Goal: Information Seeking & Learning: Understand process/instructions

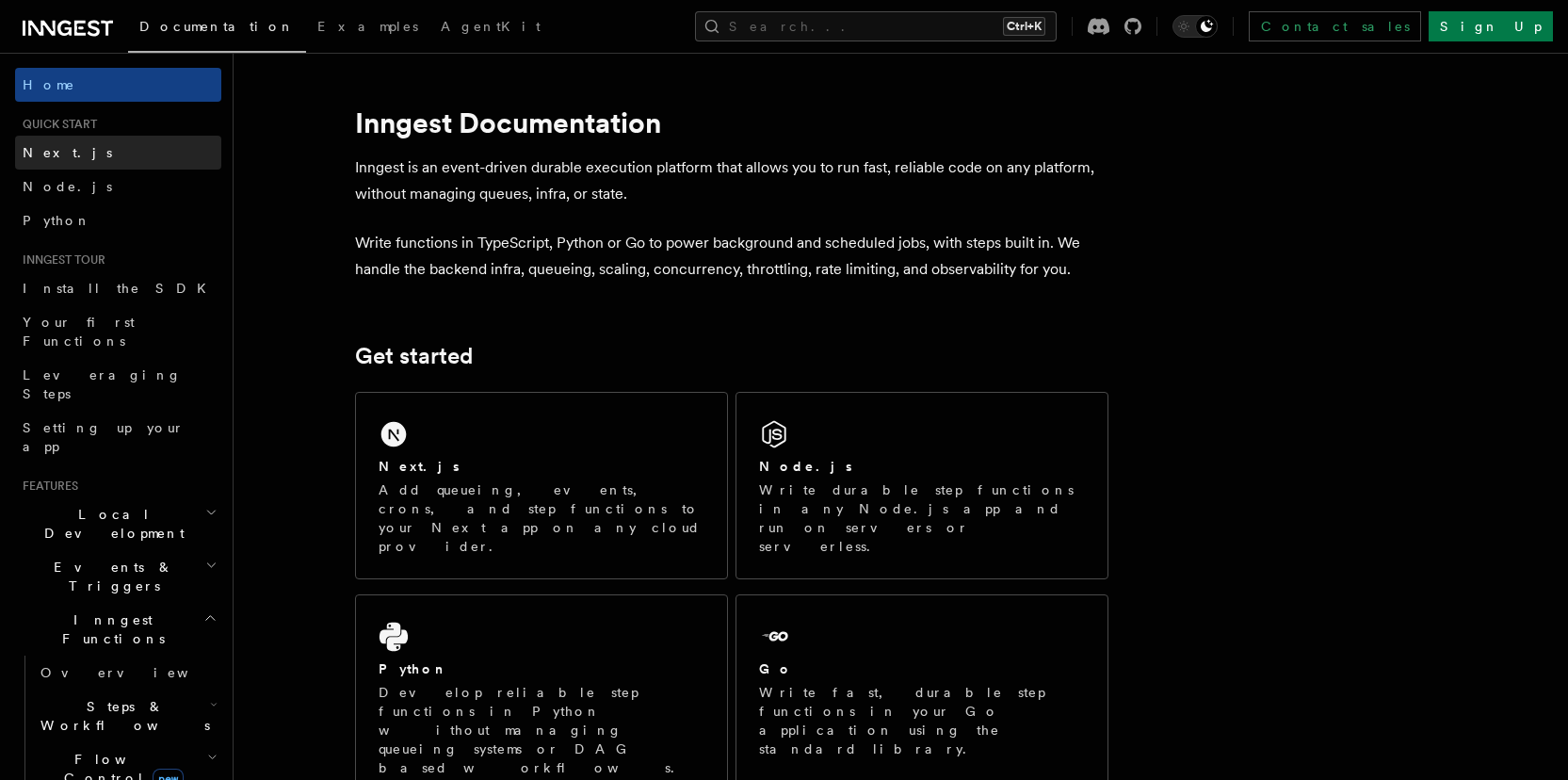
click at [94, 159] on link "Next.js" at bounding box center [118, 152] width 207 height 34
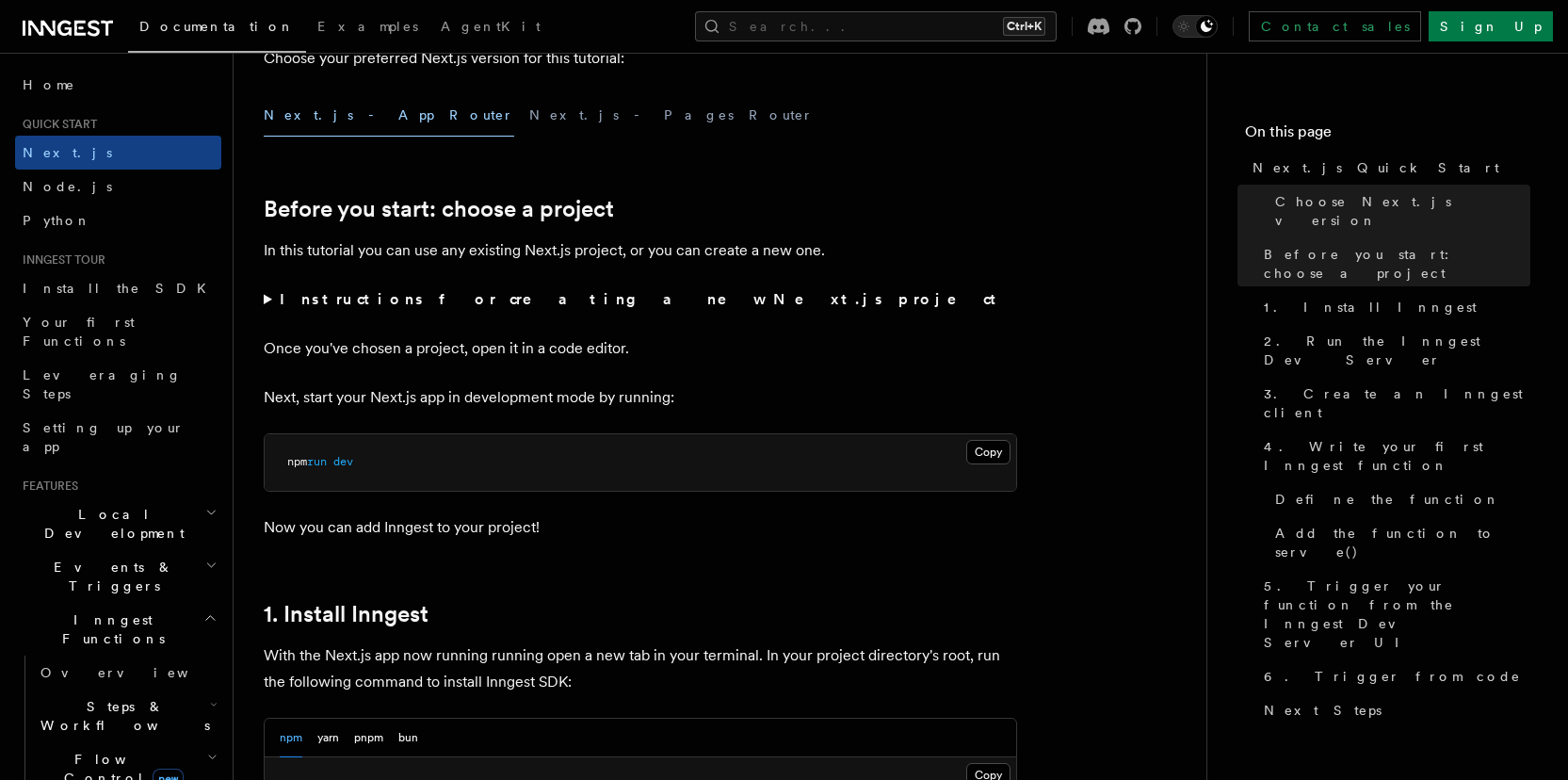
scroll to position [525, 0]
click at [344, 300] on strong "Instructions for creating a new Next.js project" at bounding box center [641, 298] width 724 height 18
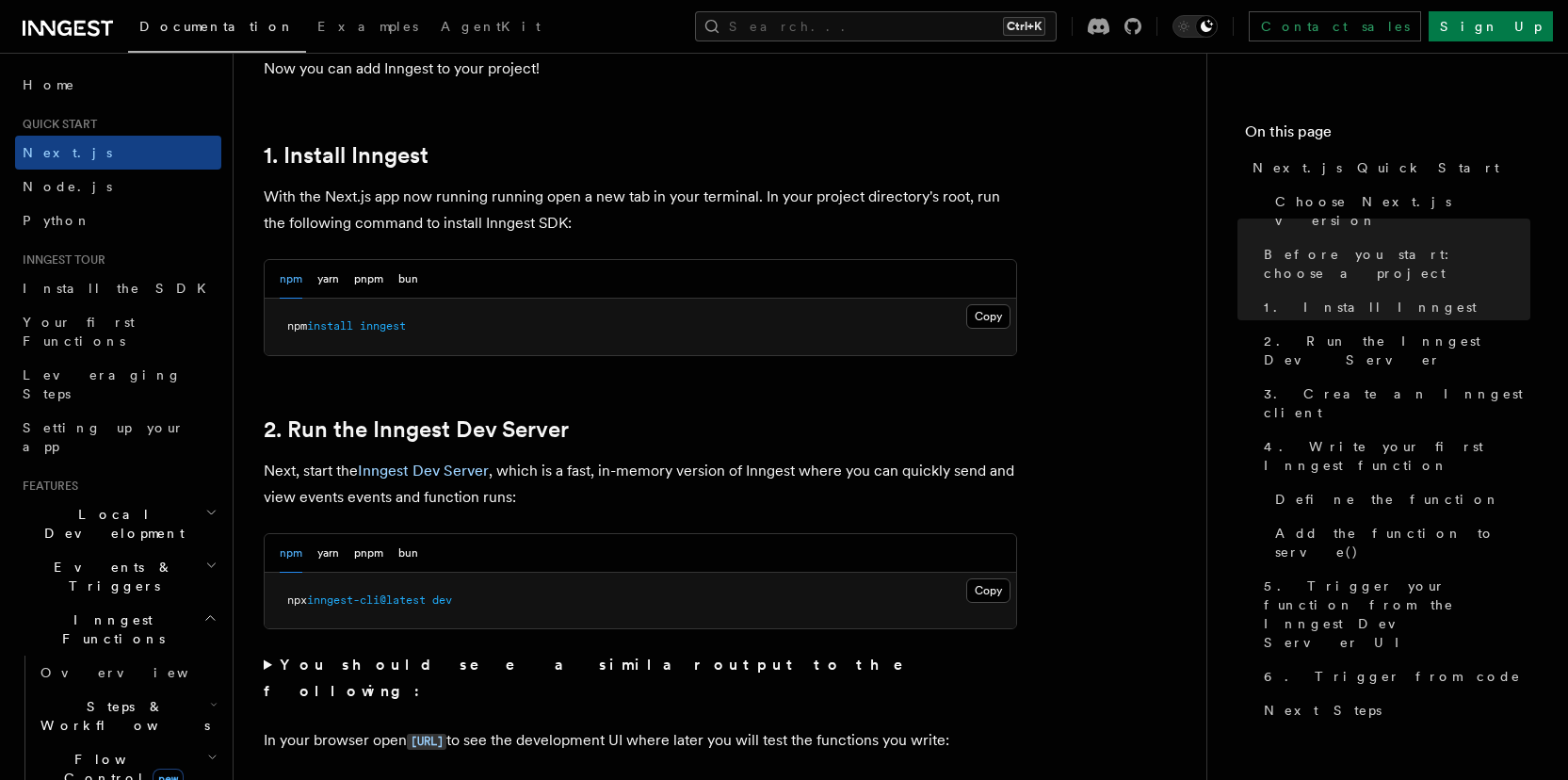
scroll to position [1114, 0]
click at [372, 284] on button "pnpm" at bounding box center [368, 277] width 29 height 39
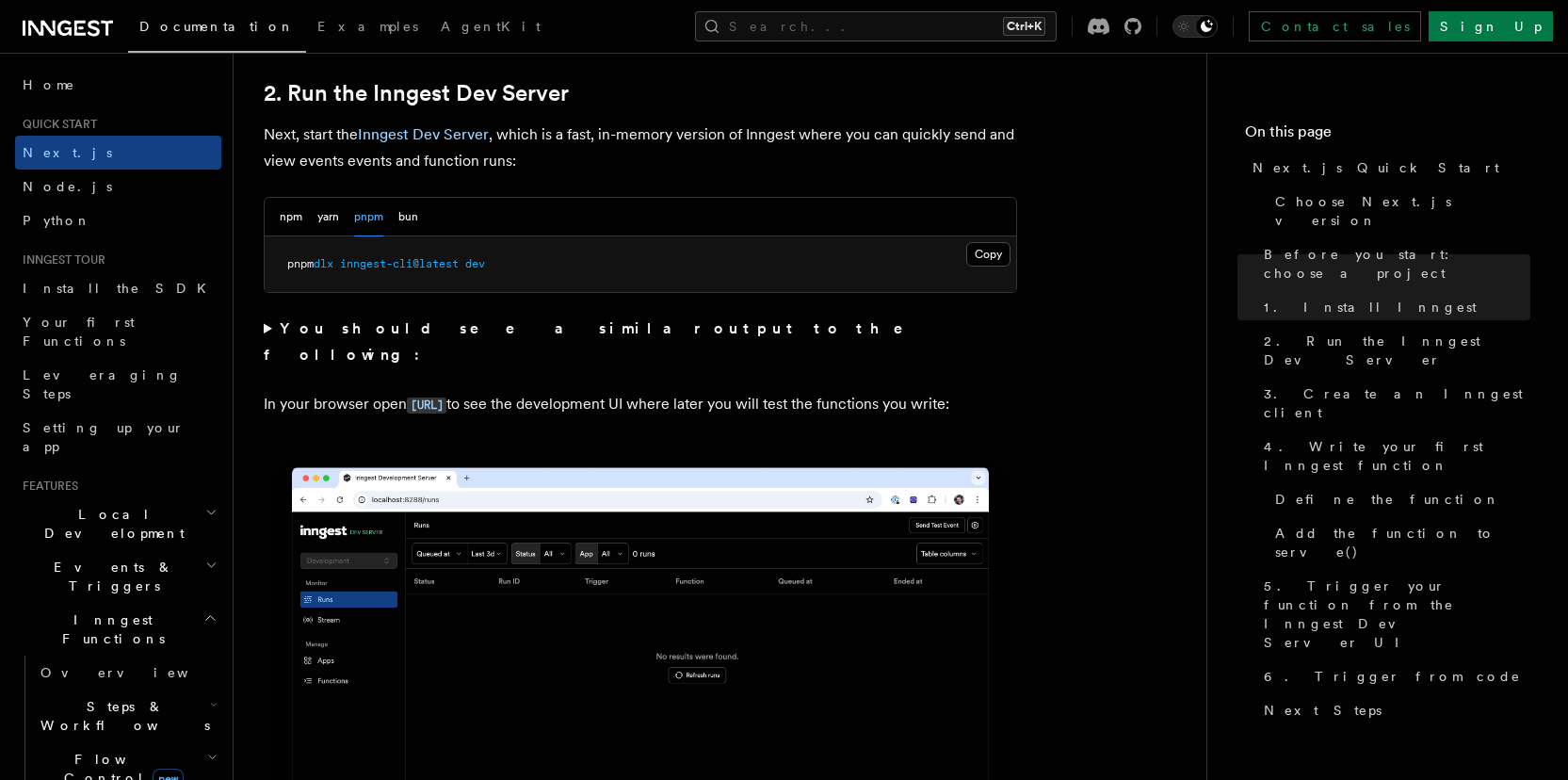
scroll to position [1455, 0]
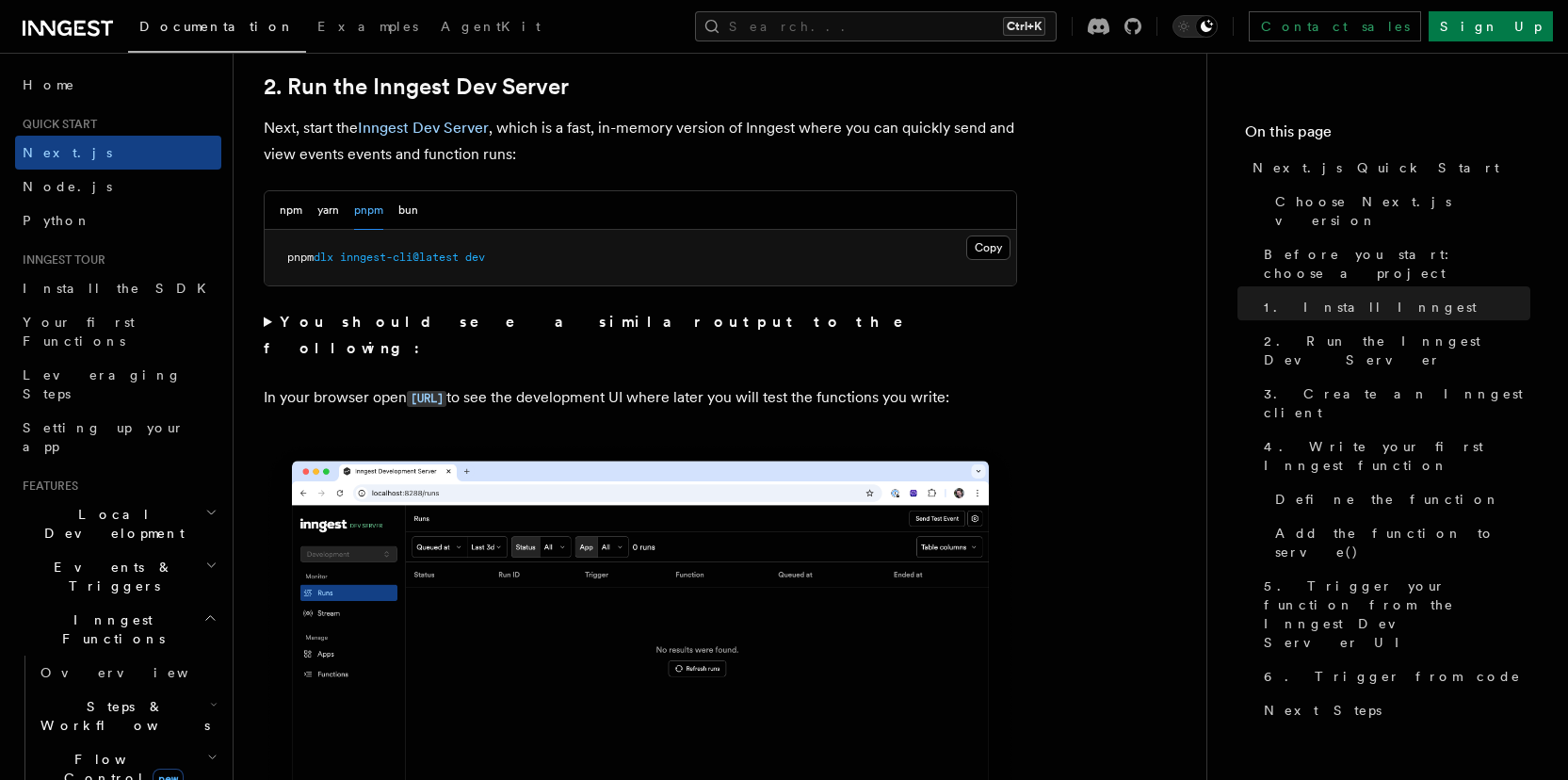
click at [329, 327] on strong "You should see a similar output to the following:" at bounding box center [596, 334] width 666 height 44
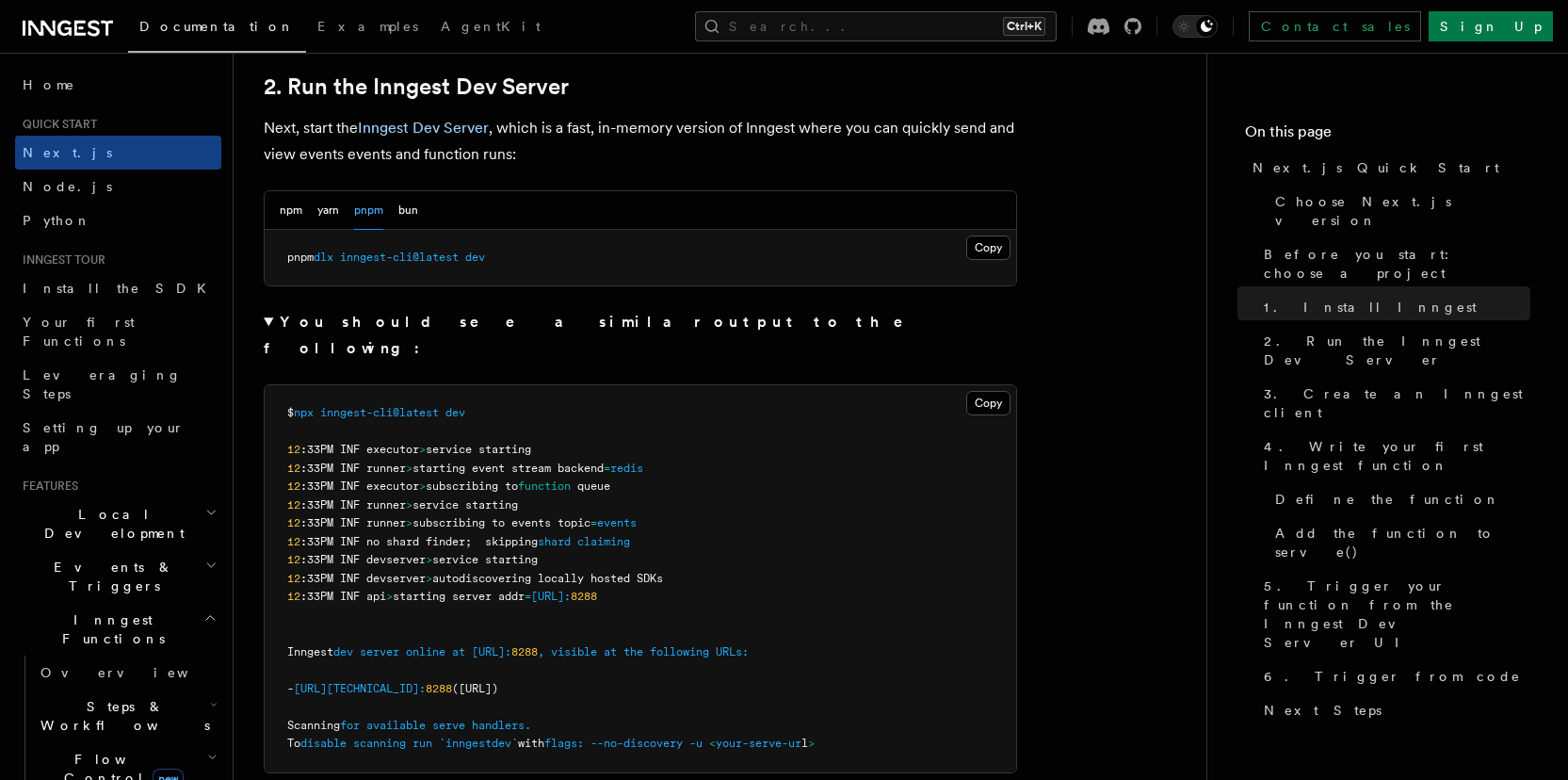
click at [329, 327] on strong "You should see a similar output to the following:" at bounding box center [596, 334] width 666 height 44
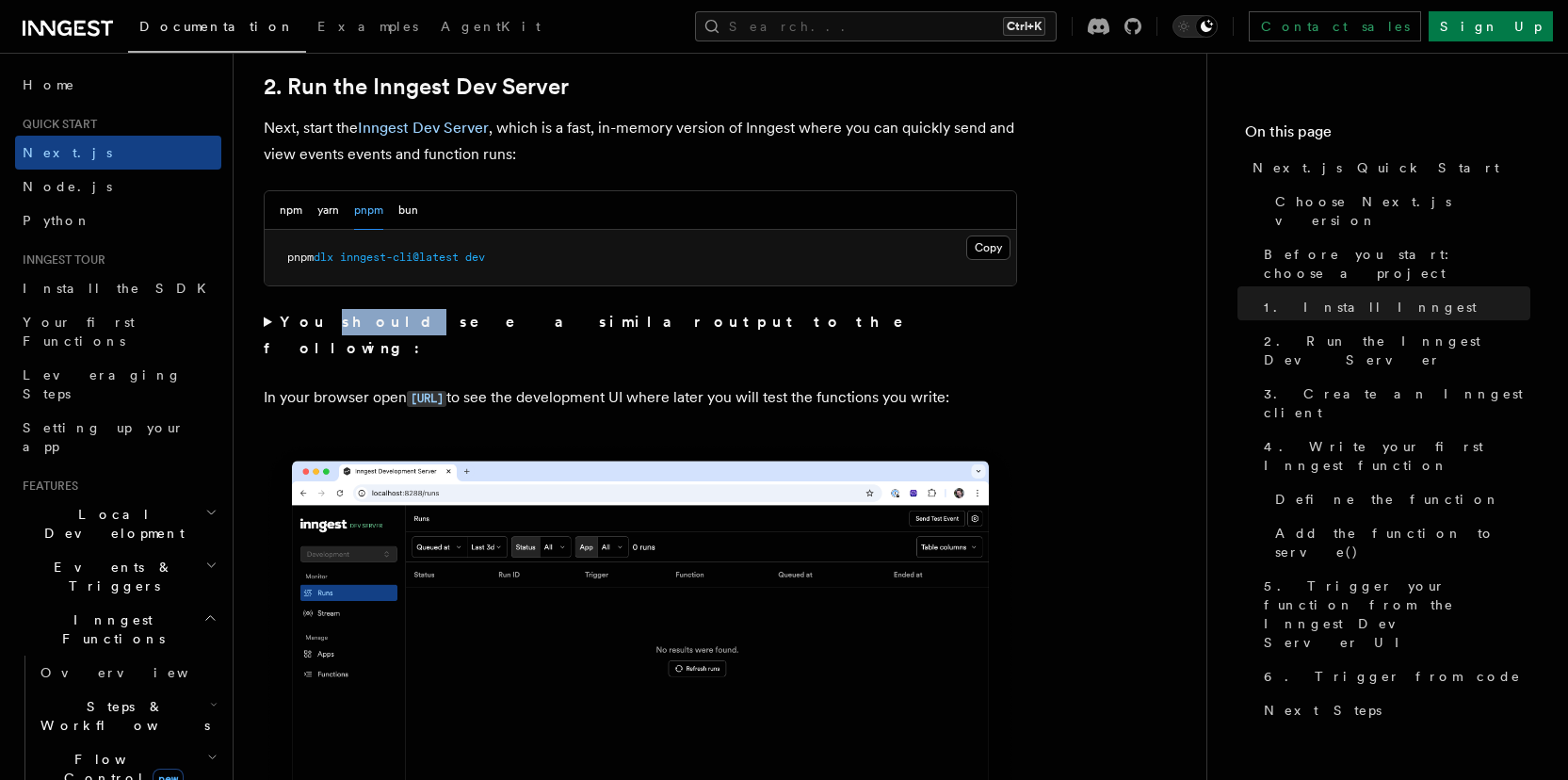
click at [329, 327] on strong "You should see a similar output to the following:" at bounding box center [596, 334] width 666 height 44
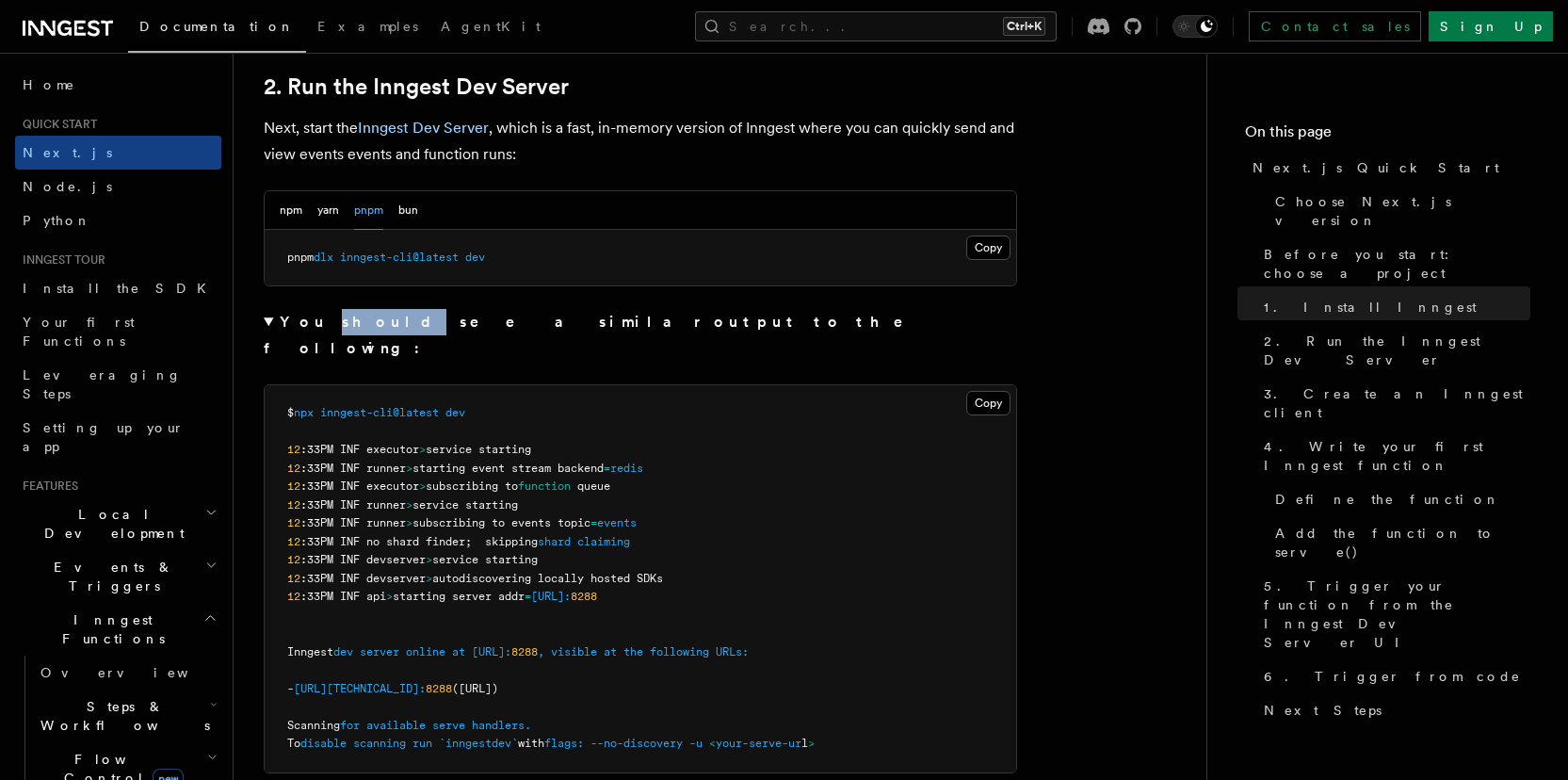
click at [329, 327] on strong "You should see a similar output to the following:" at bounding box center [596, 334] width 666 height 44
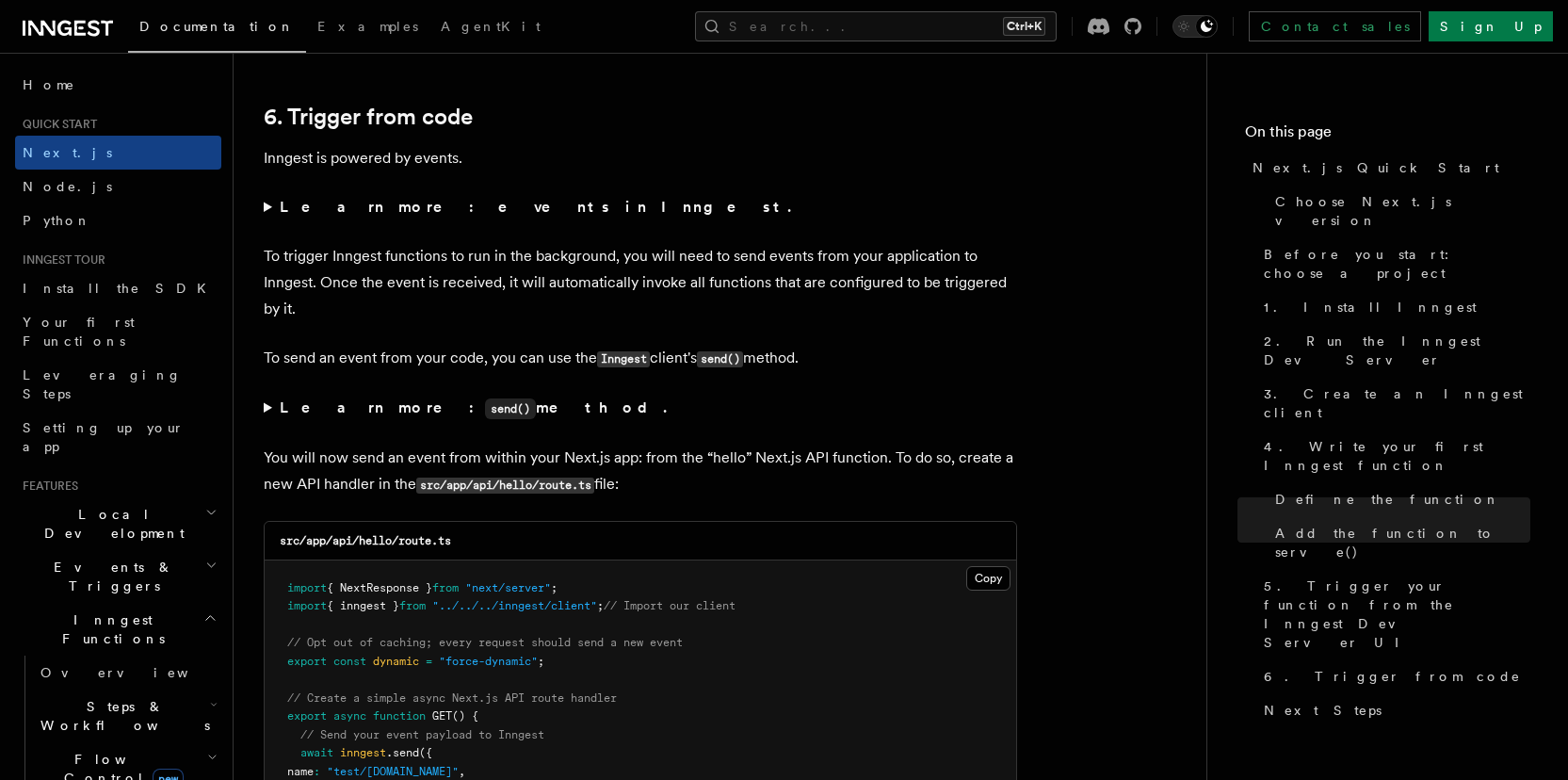
scroll to position [9637, 0]
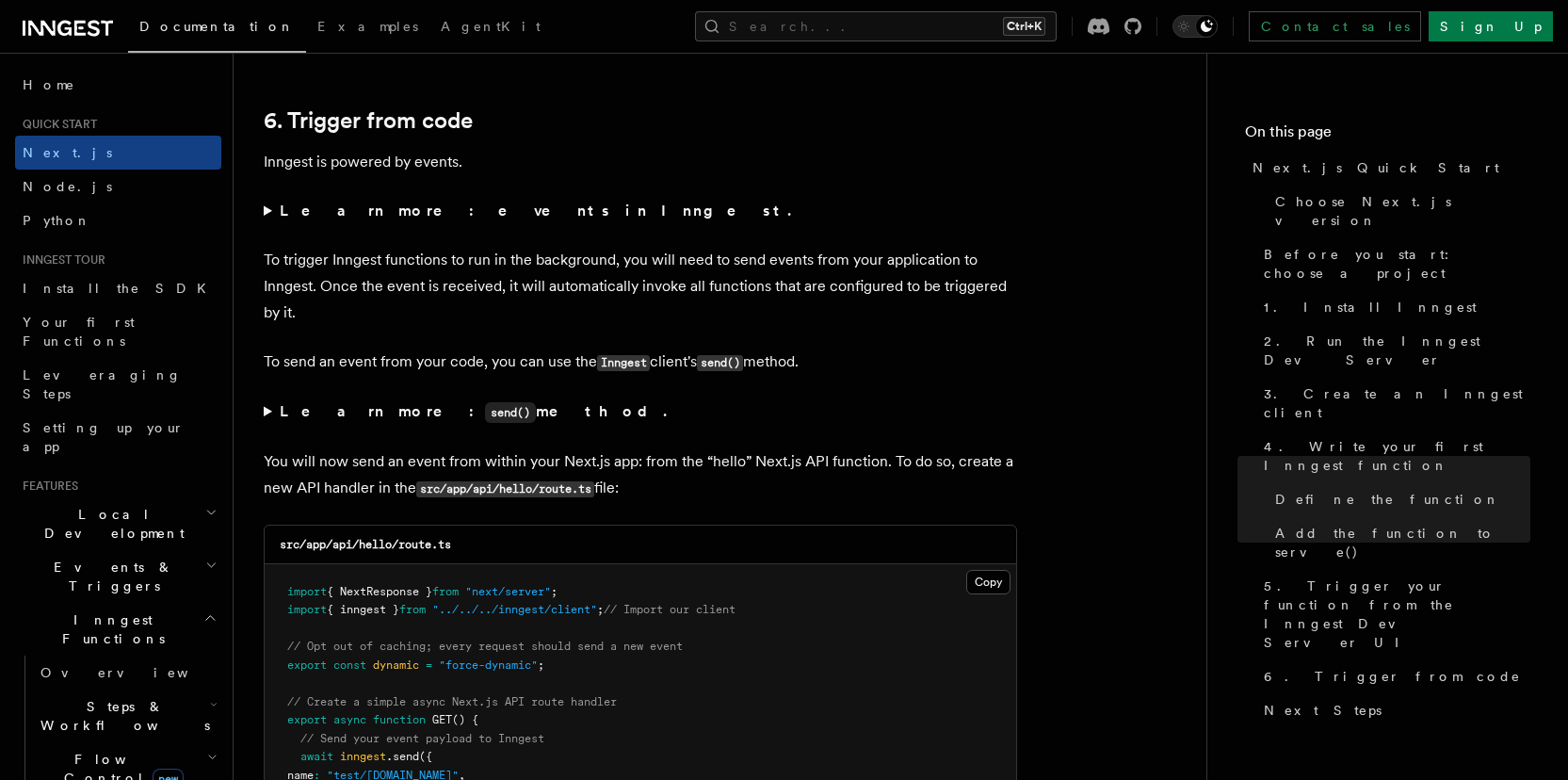
click at [393, 212] on strong "Learn more: events in Inngest." at bounding box center [537, 211] width 516 height 18
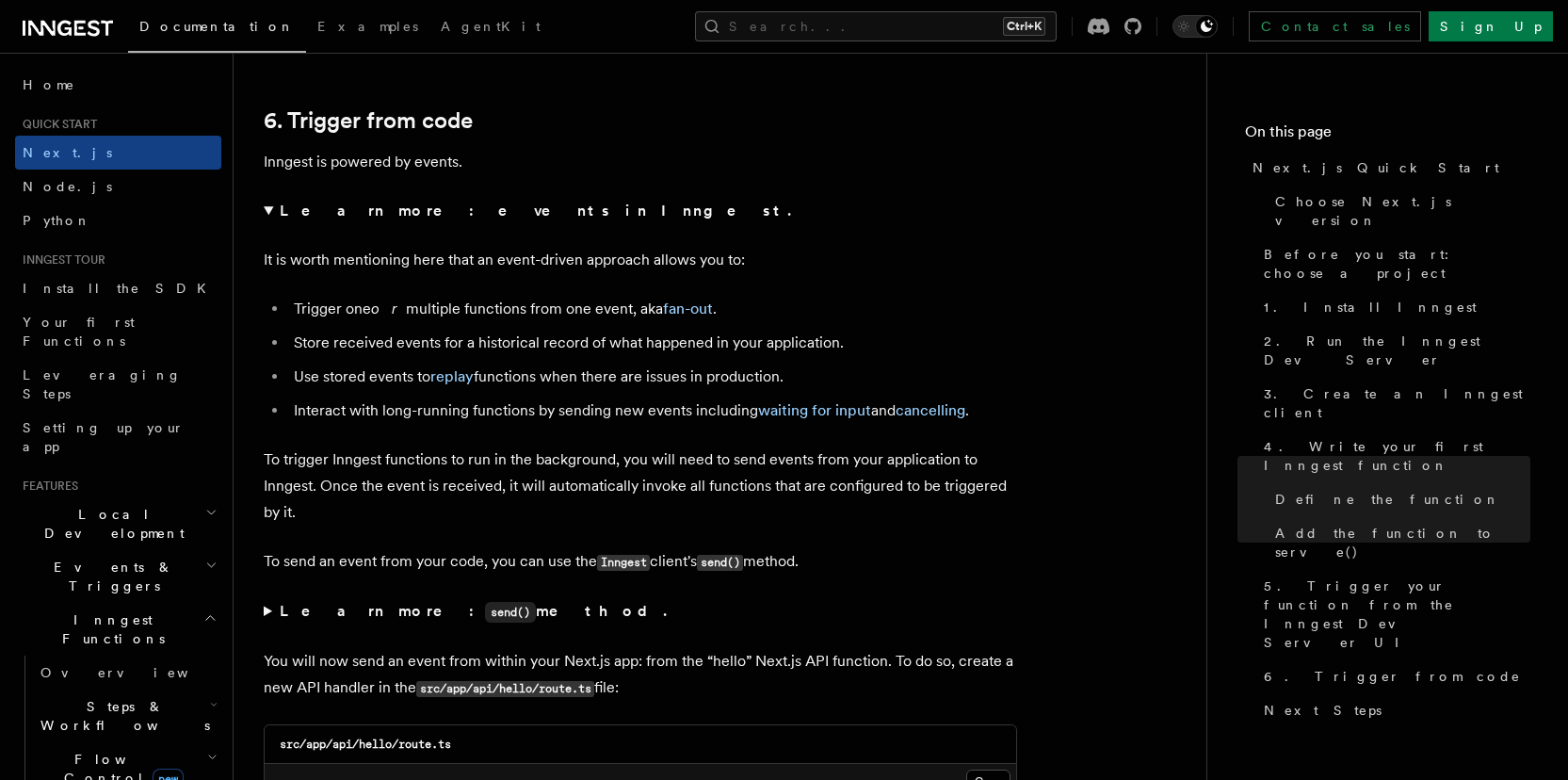
click at [393, 212] on strong "Learn more: events in Inngest." at bounding box center [537, 211] width 516 height 18
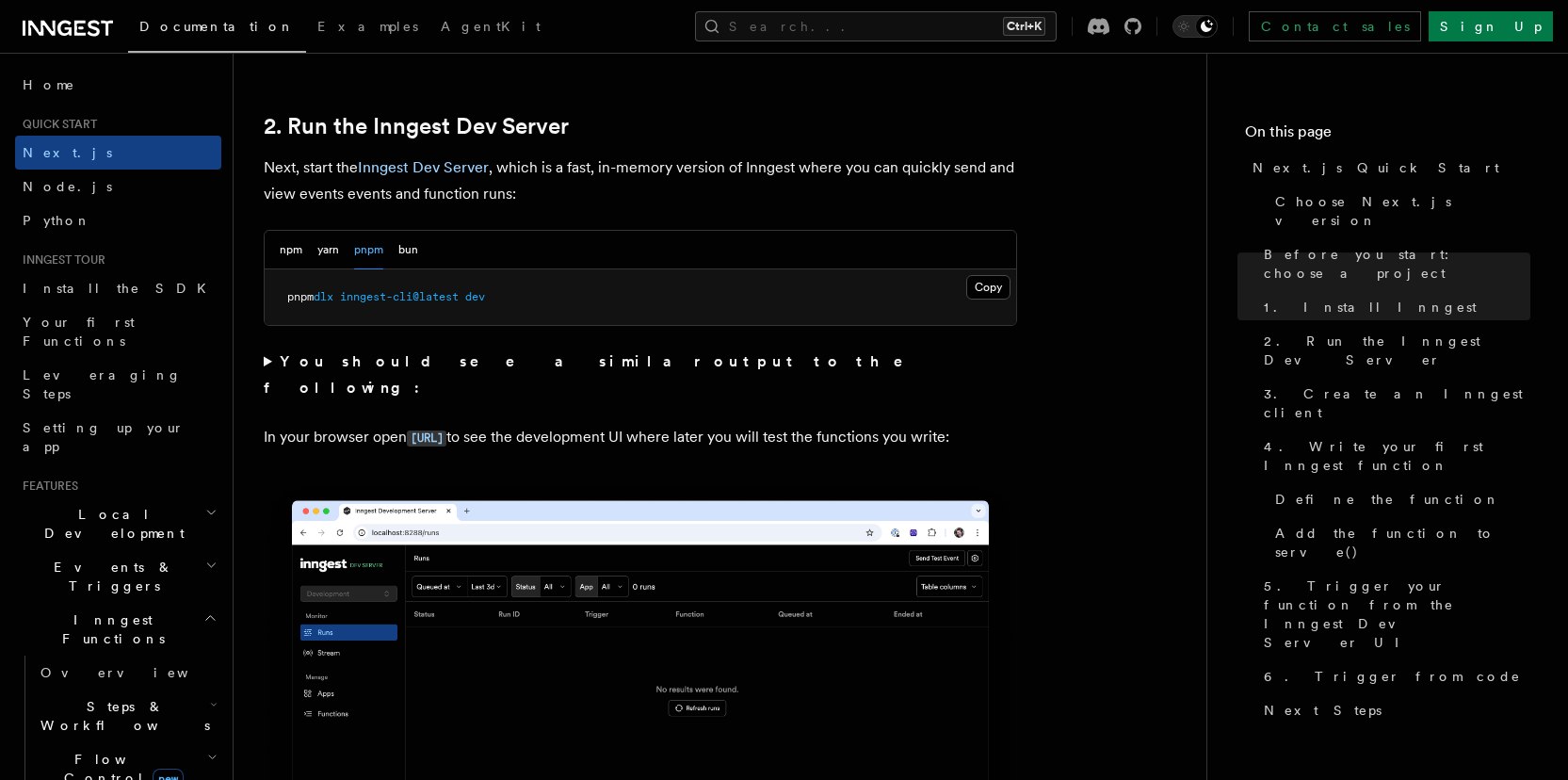
scroll to position [1415, 0]
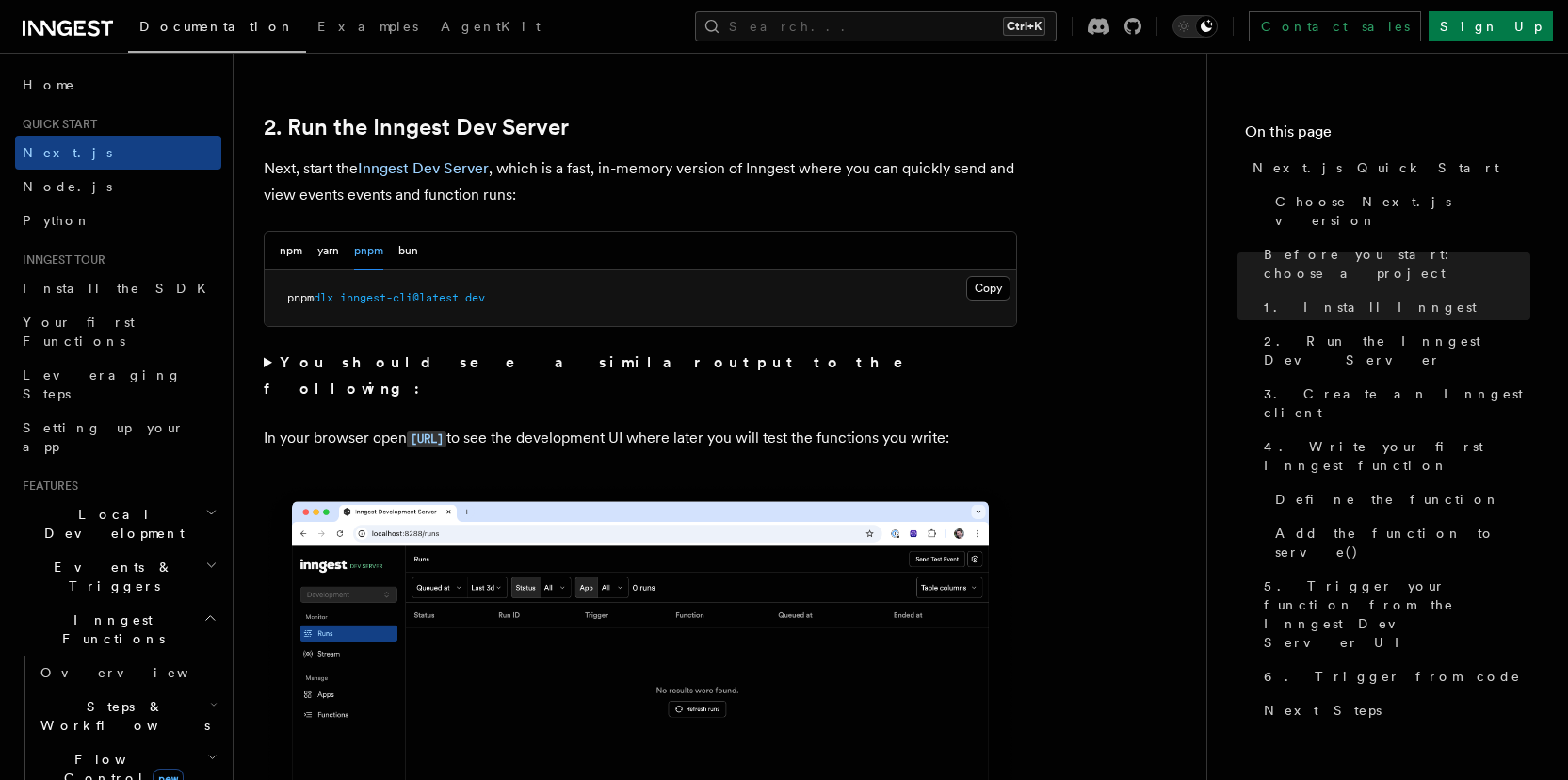
click at [468, 364] on strong "You should see a similar output to the following:" at bounding box center [596, 374] width 666 height 44
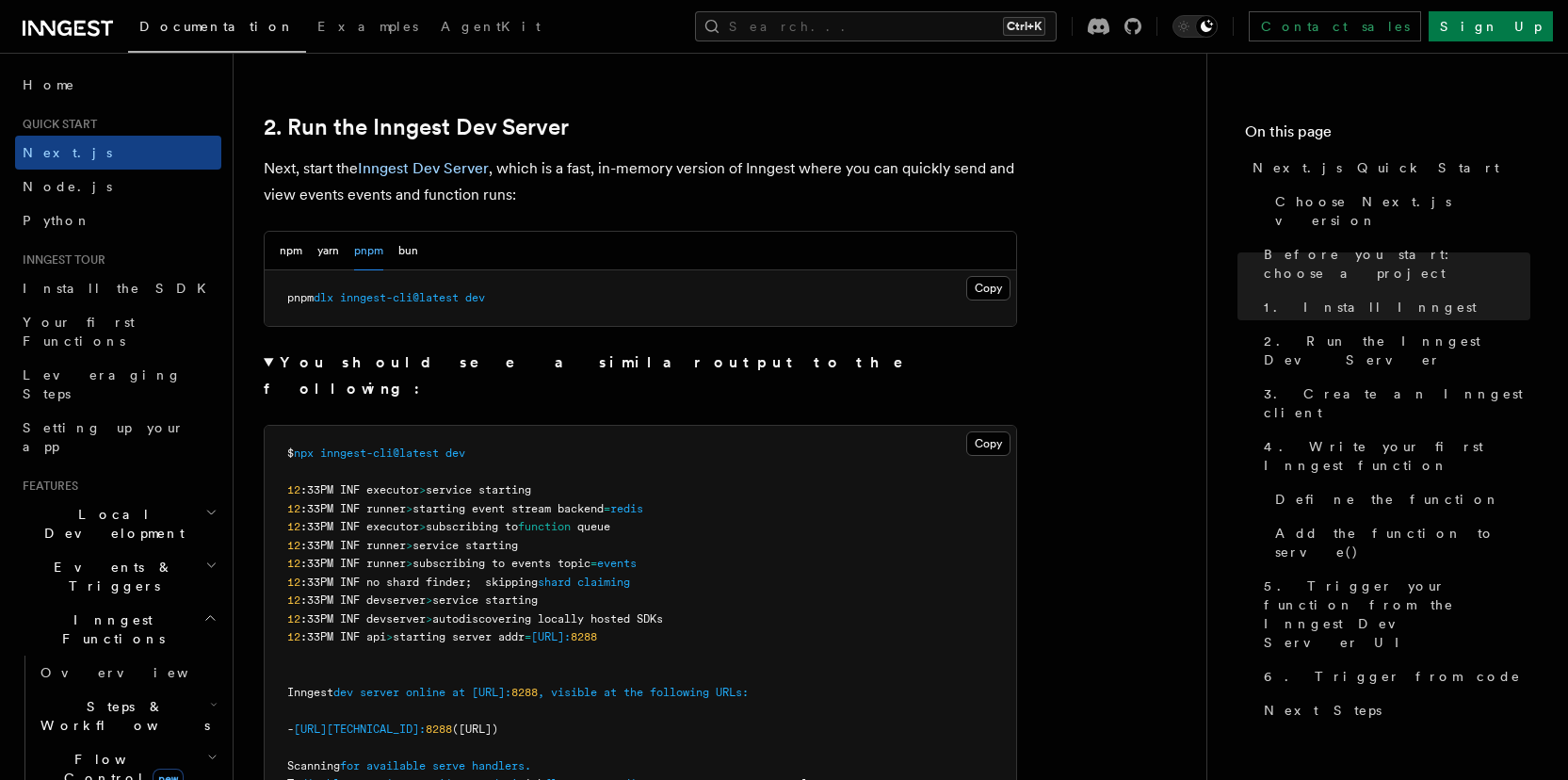
click at [468, 364] on strong "You should see a similar output to the following:" at bounding box center [596, 374] width 666 height 44
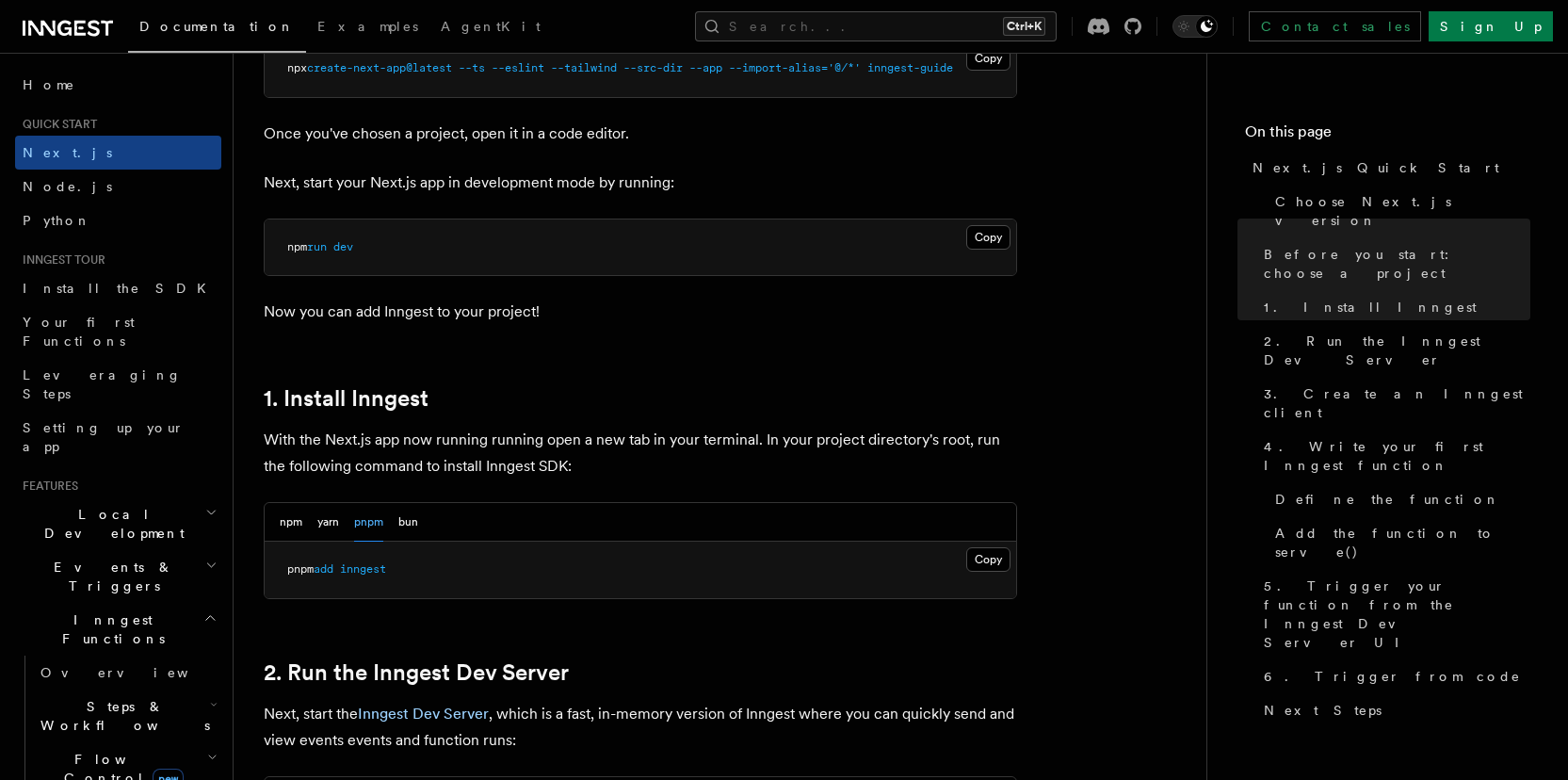
scroll to position [883, 0]
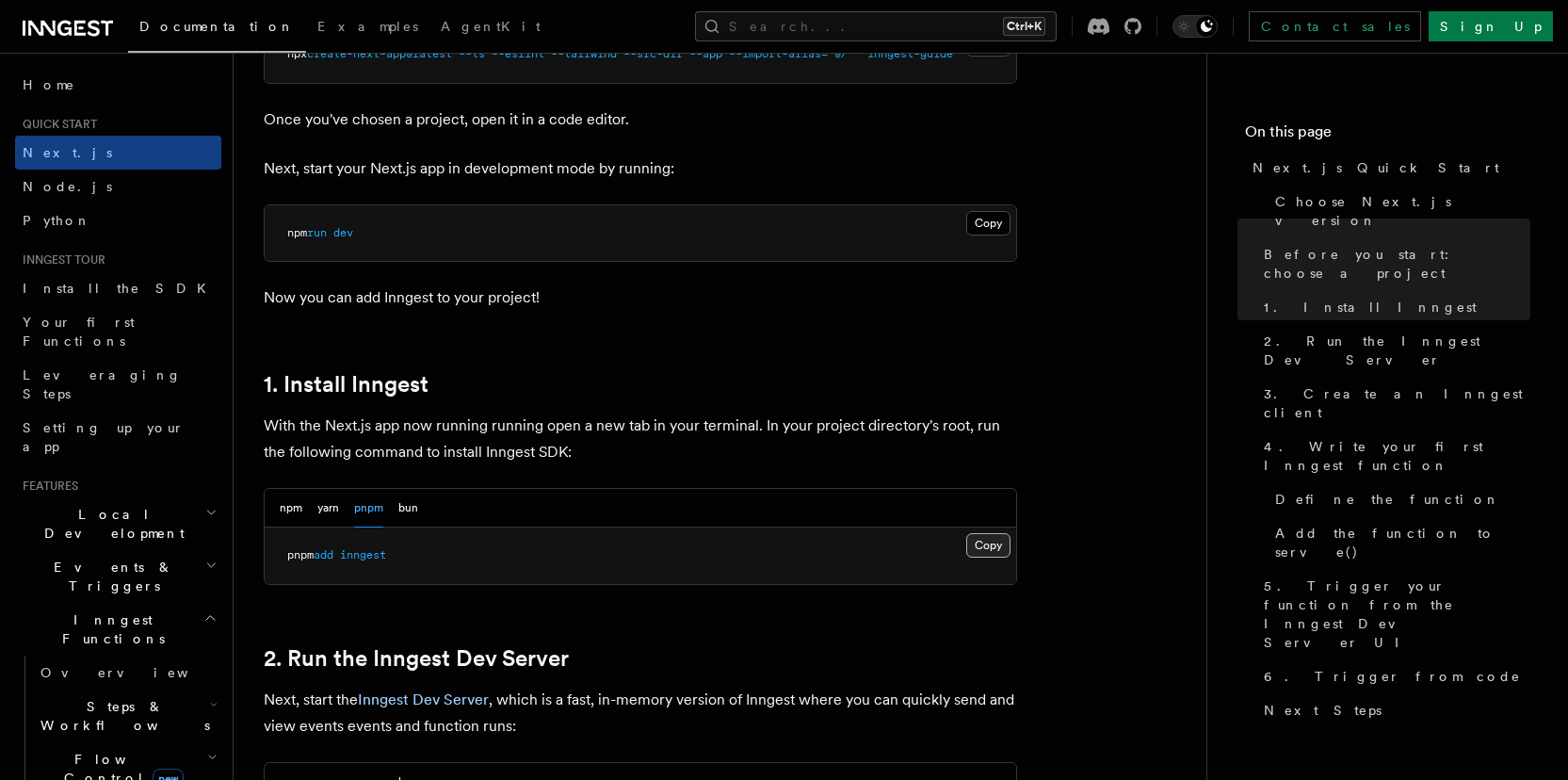
click at [996, 552] on button "Copy Copied" at bounding box center [988, 545] width 44 height 24
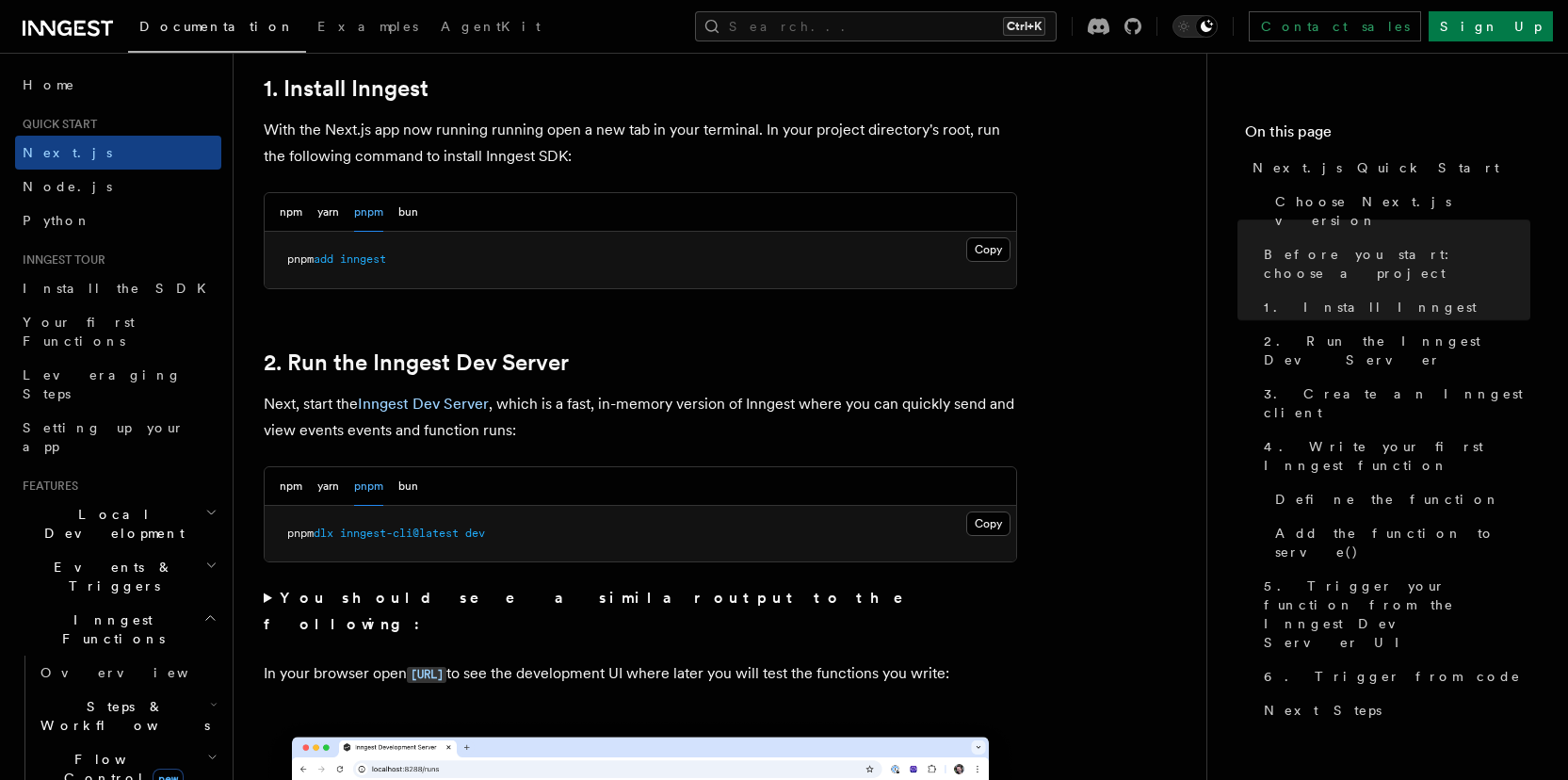
scroll to position [1188, 0]
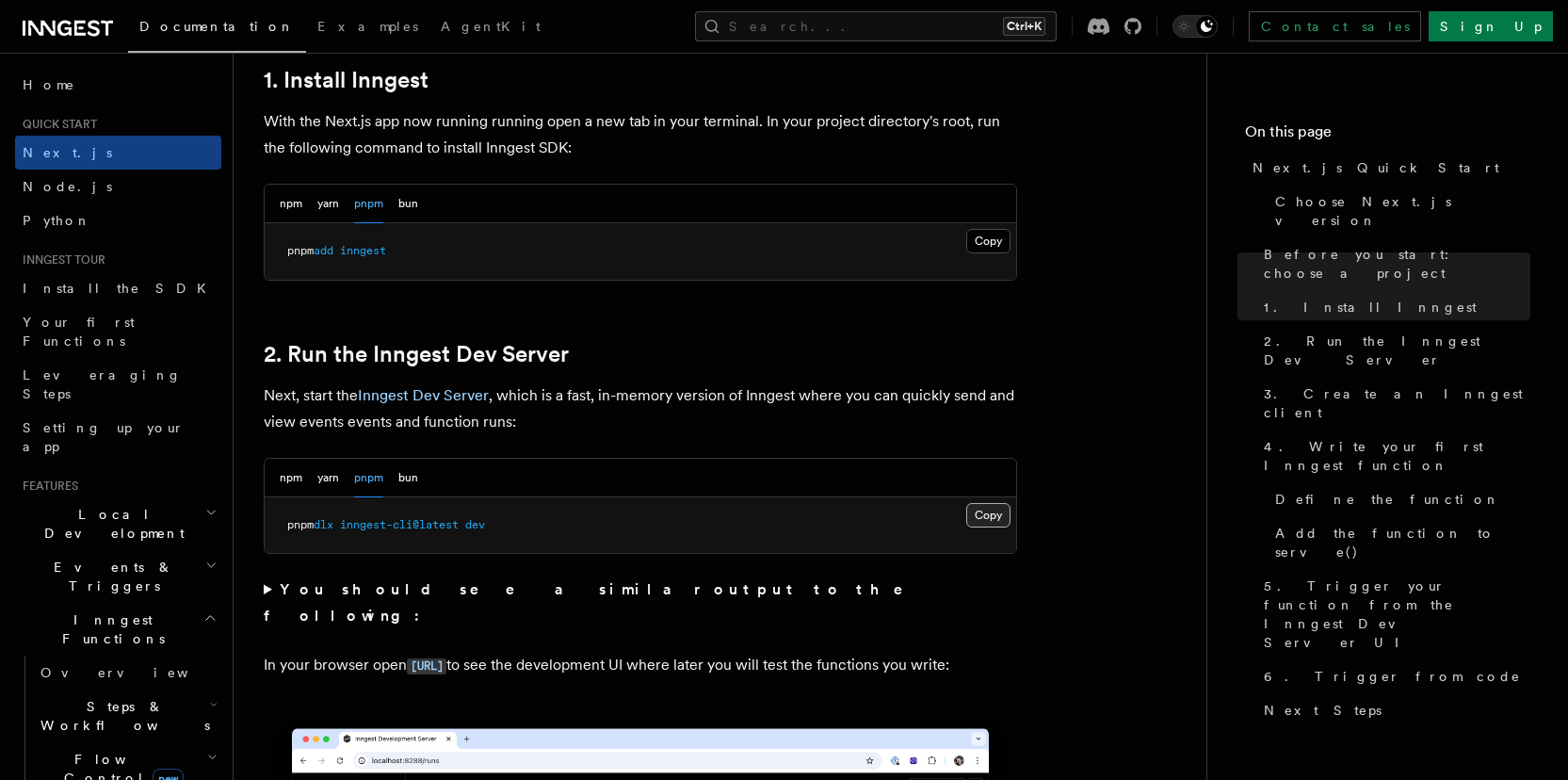
click at [988, 516] on button "Copy Copied" at bounding box center [988, 515] width 44 height 24
click at [446, 659] on code "[URL]" at bounding box center [427, 667] width 40 height 16
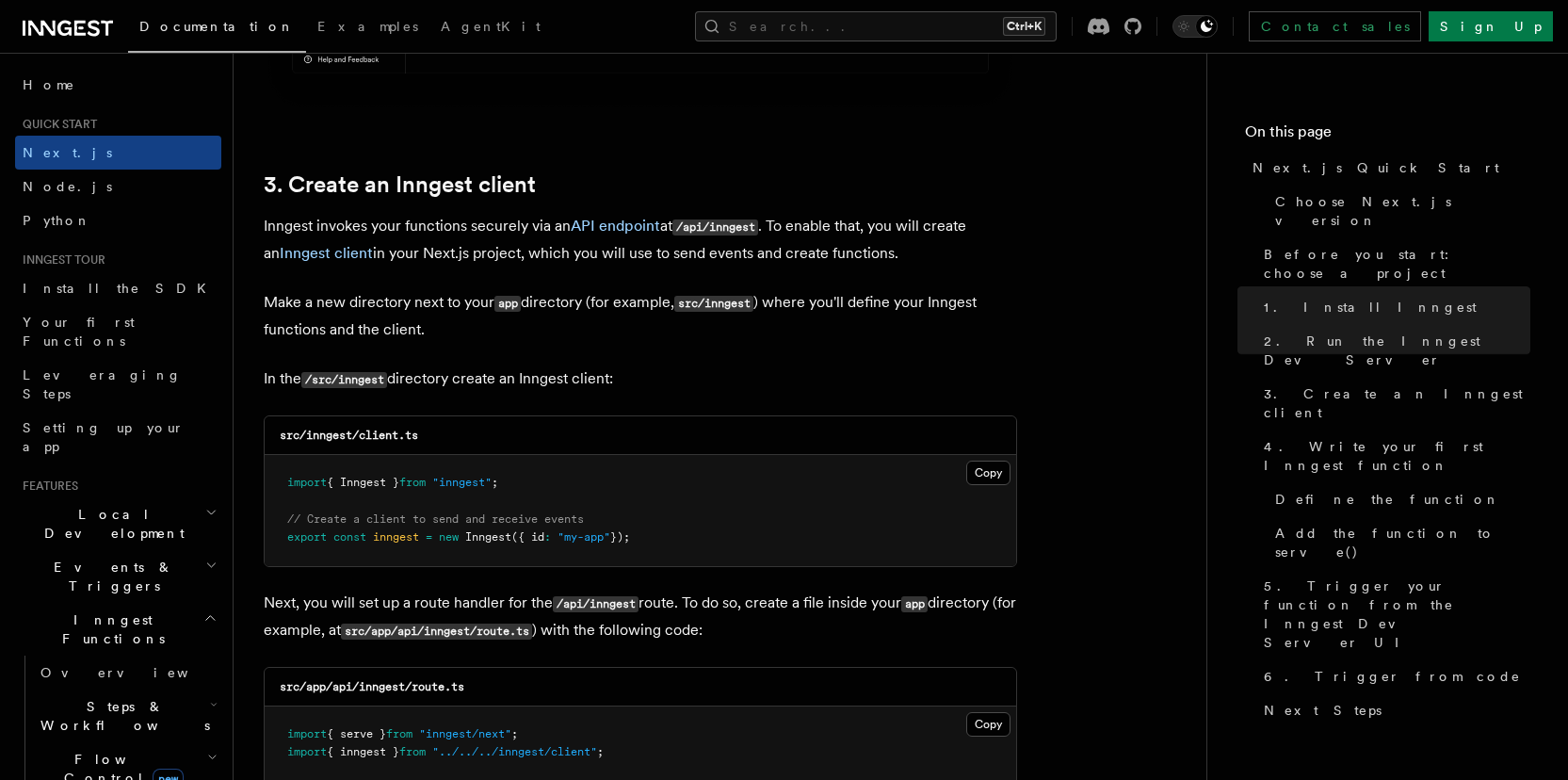
scroll to position [2270, 0]
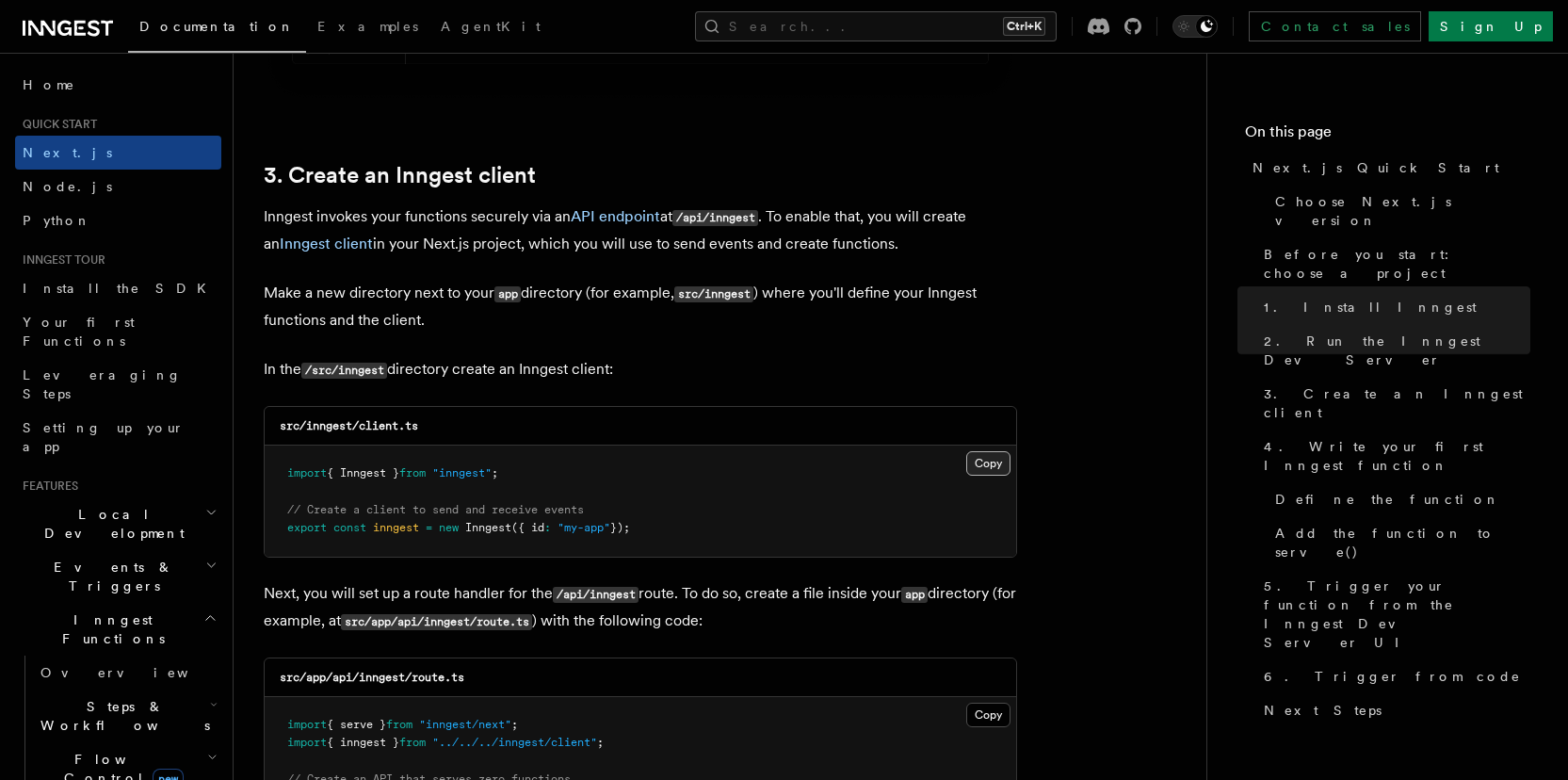
click at [998, 456] on button "Copy Copied" at bounding box center [988, 463] width 44 height 24
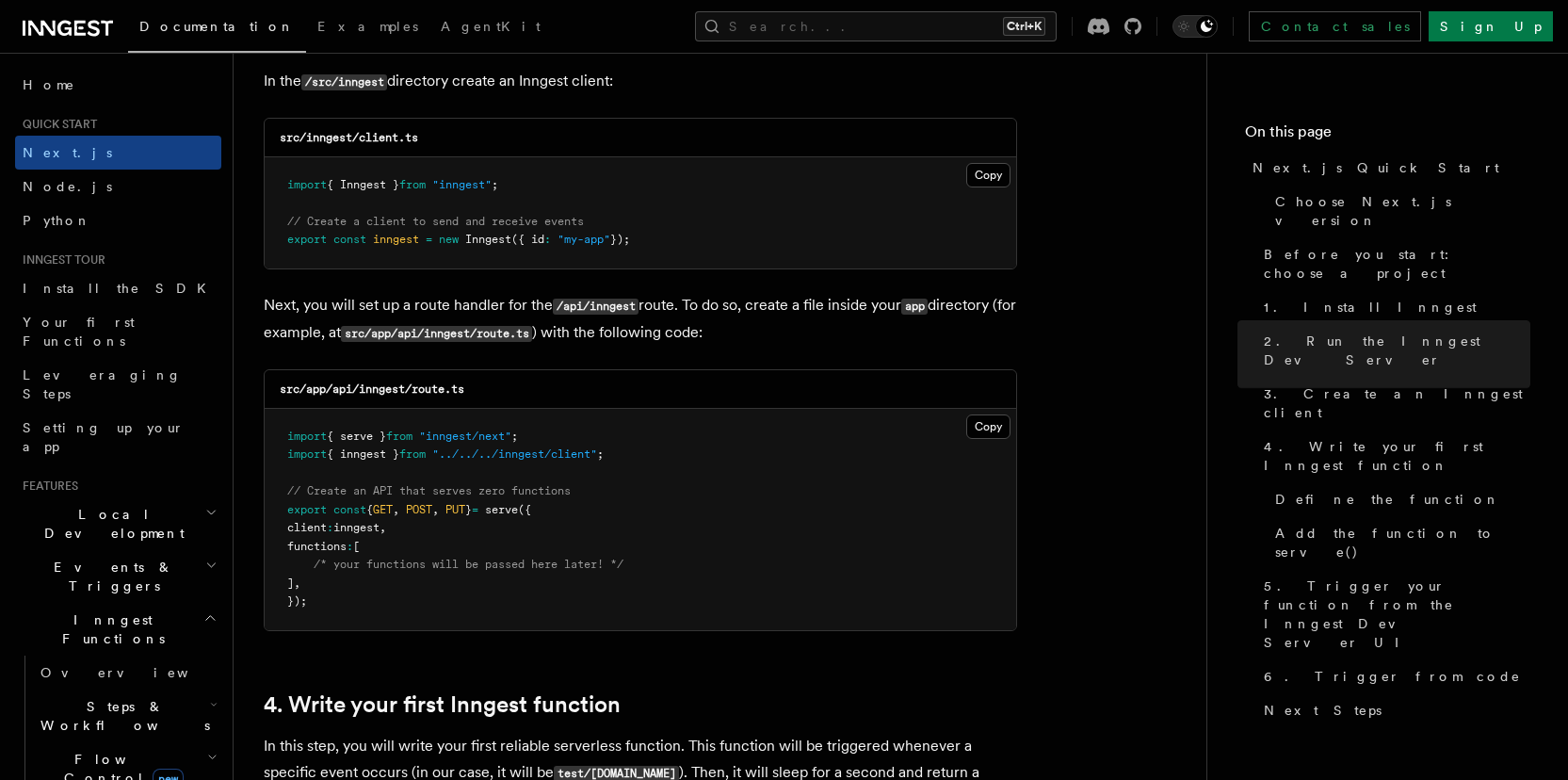
scroll to position [2566, 0]
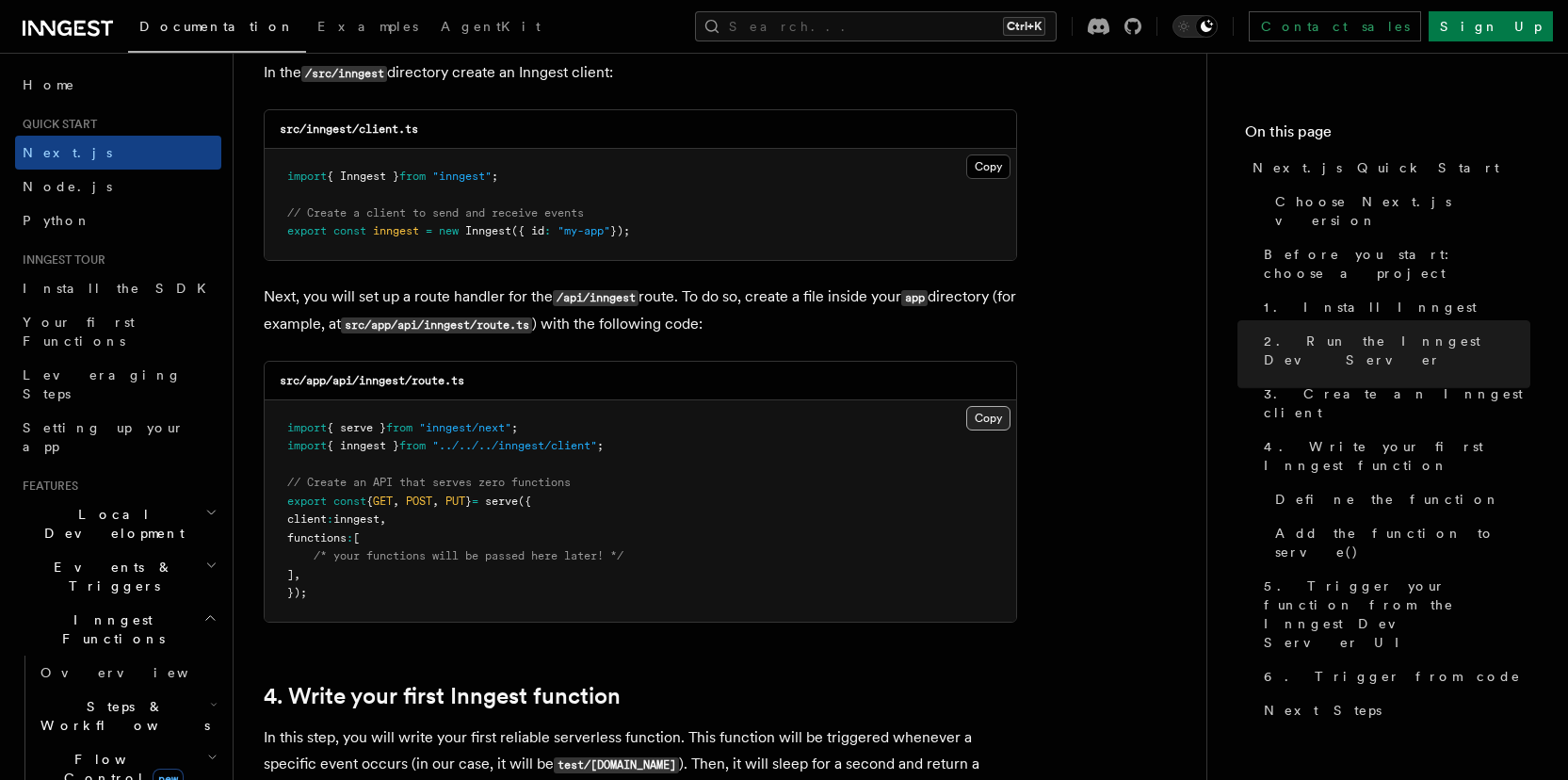
click at [972, 417] on button "Copy Copied" at bounding box center [988, 418] width 44 height 24
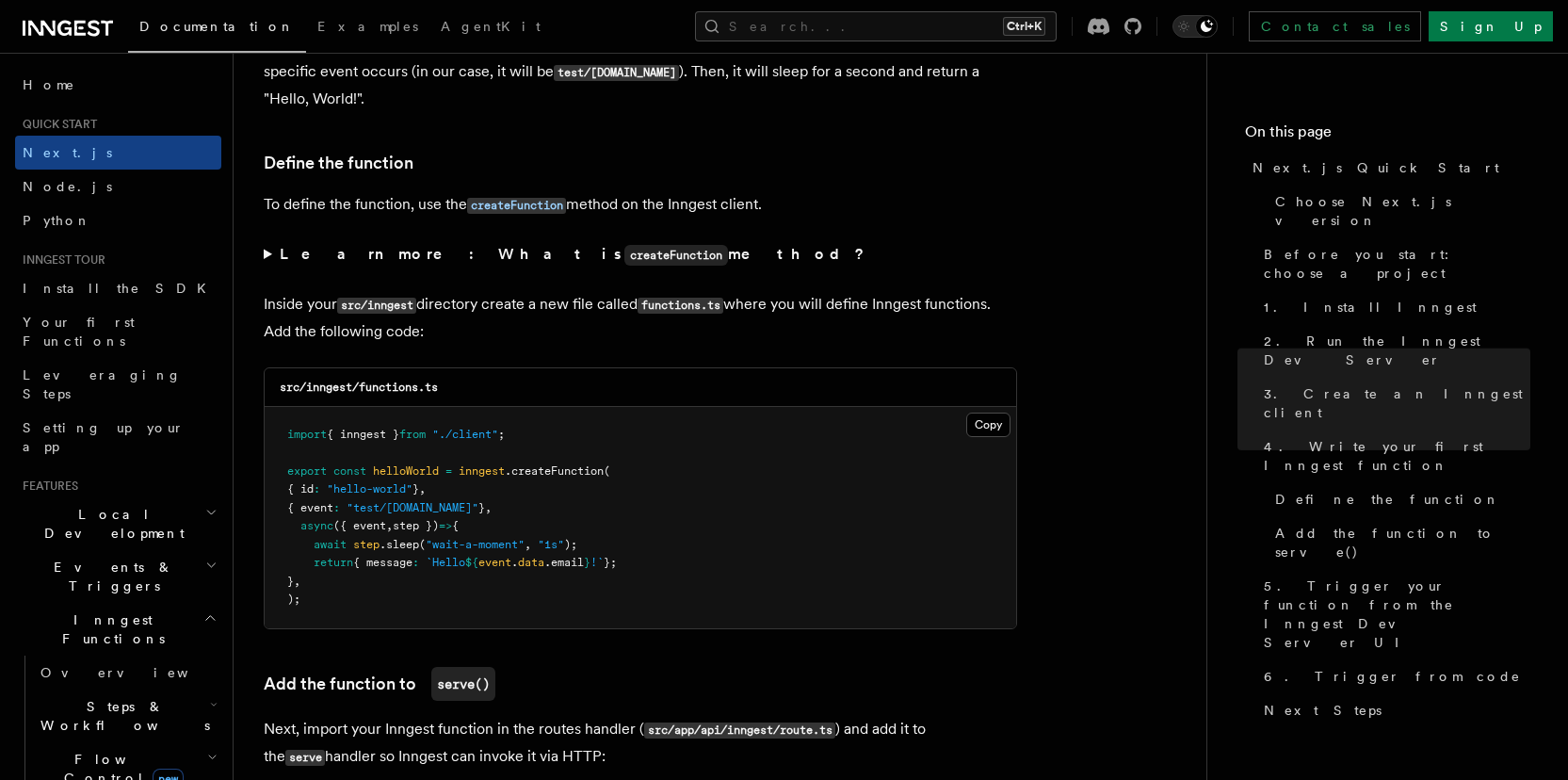
scroll to position [3285, 0]
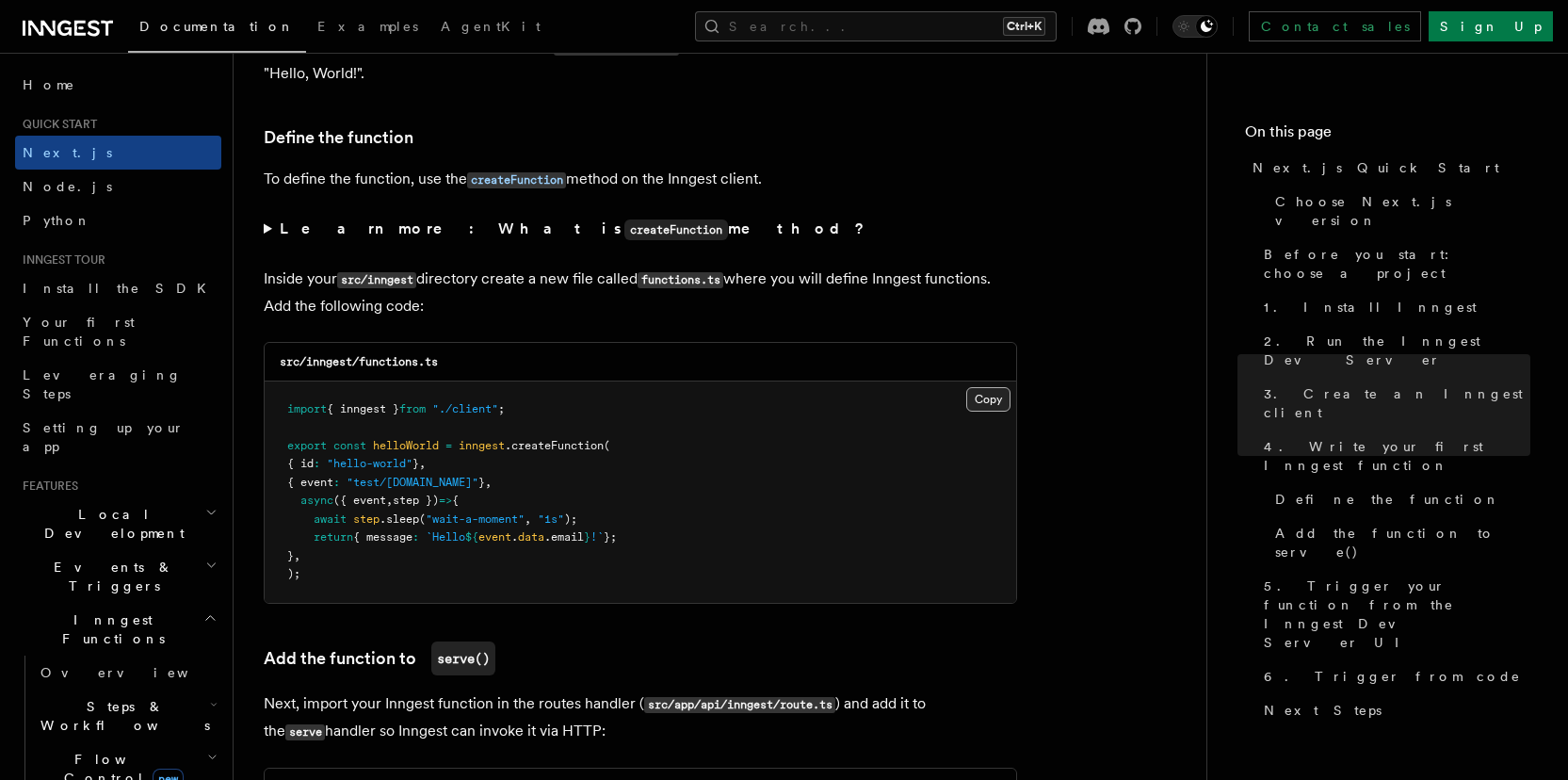
click at [998, 399] on button "Copy Copied" at bounding box center [988, 399] width 44 height 24
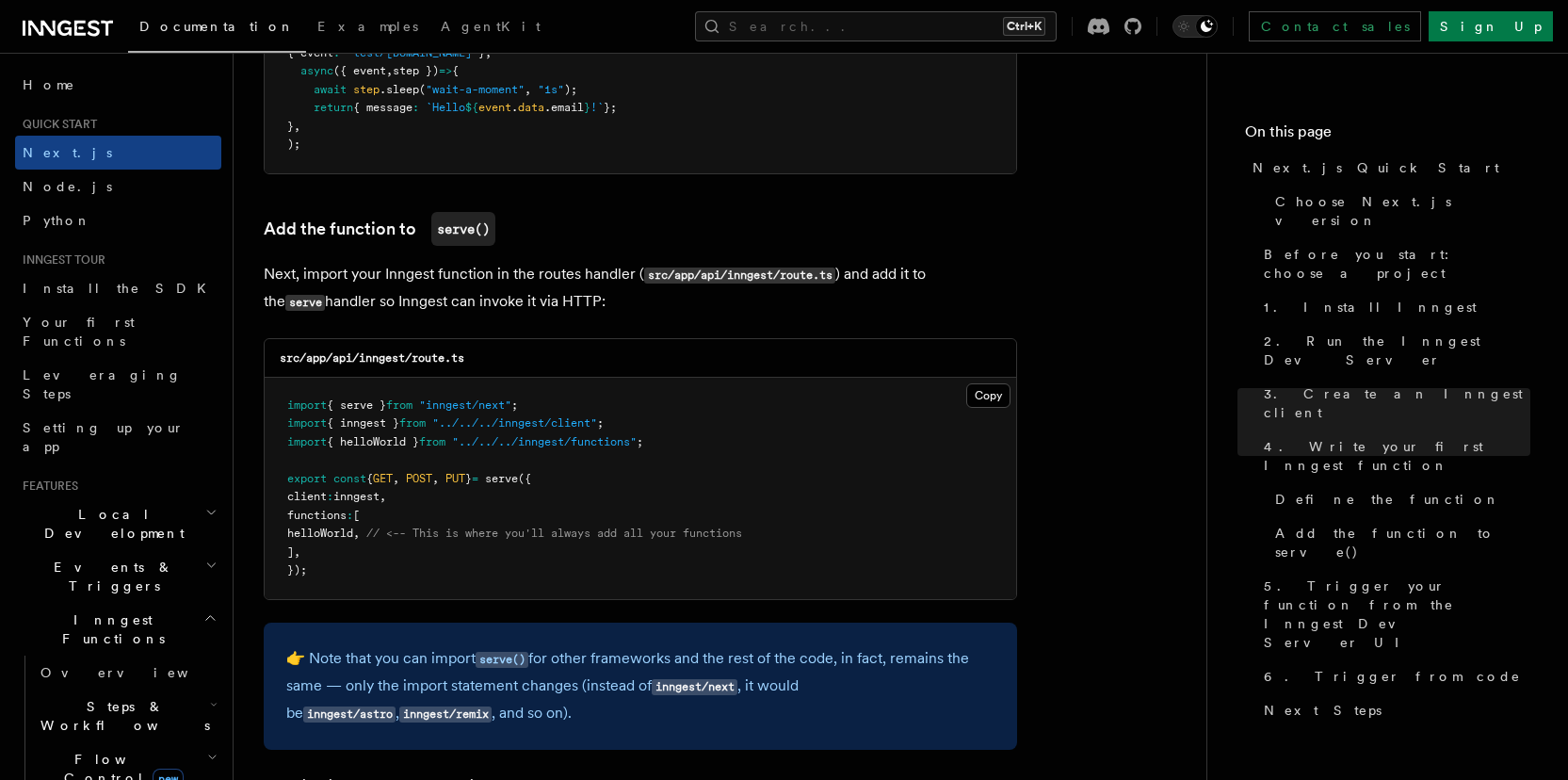
scroll to position [3717, 0]
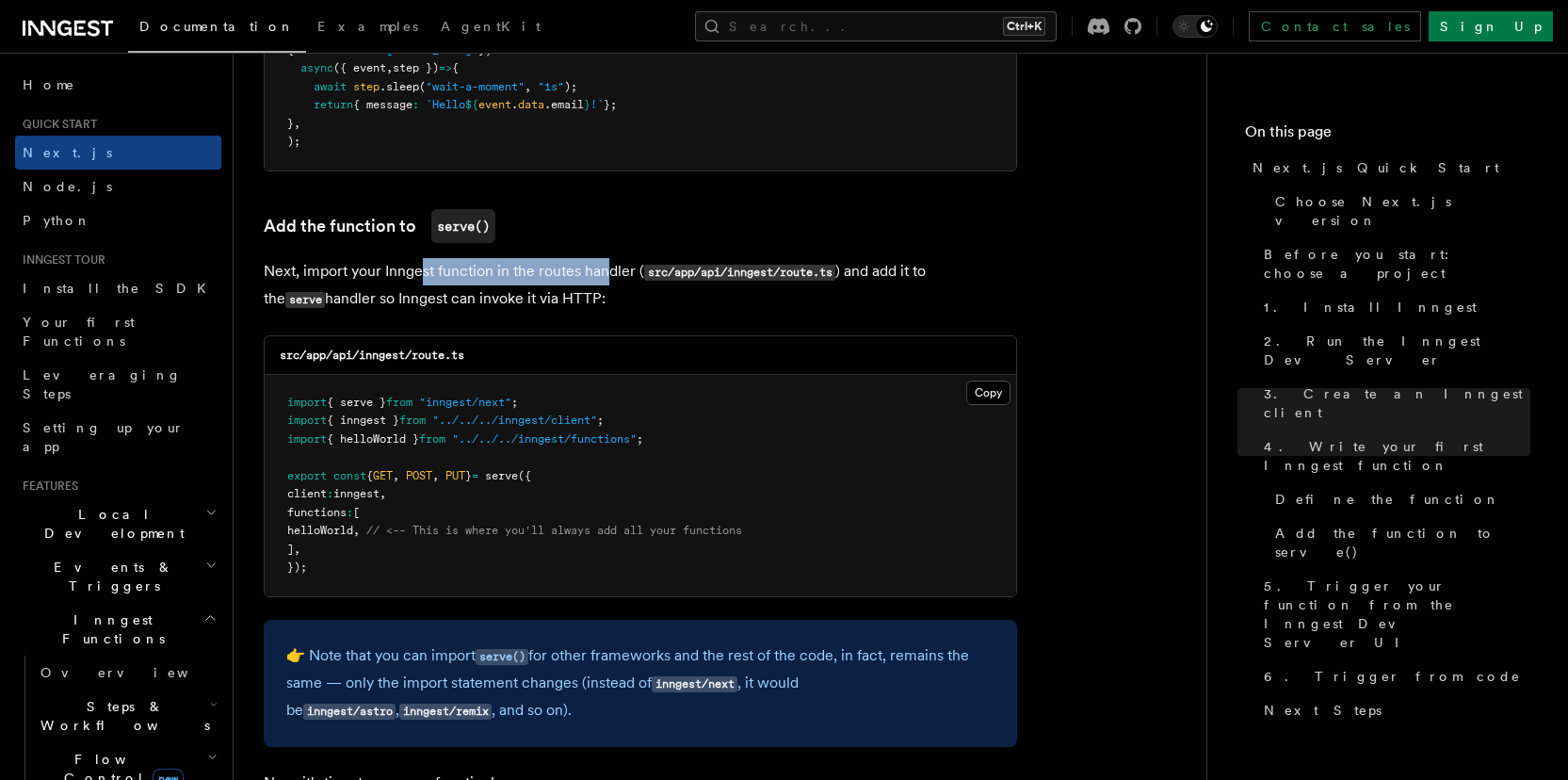
drag, startPoint x: 424, startPoint y: 273, endPoint x: 613, endPoint y: 279, distance: 189.1
click at [613, 279] on p "Next, import your Inngest function in the routes handler ( src/app/api/inngest/…" at bounding box center [640, 286] width 753 height 55
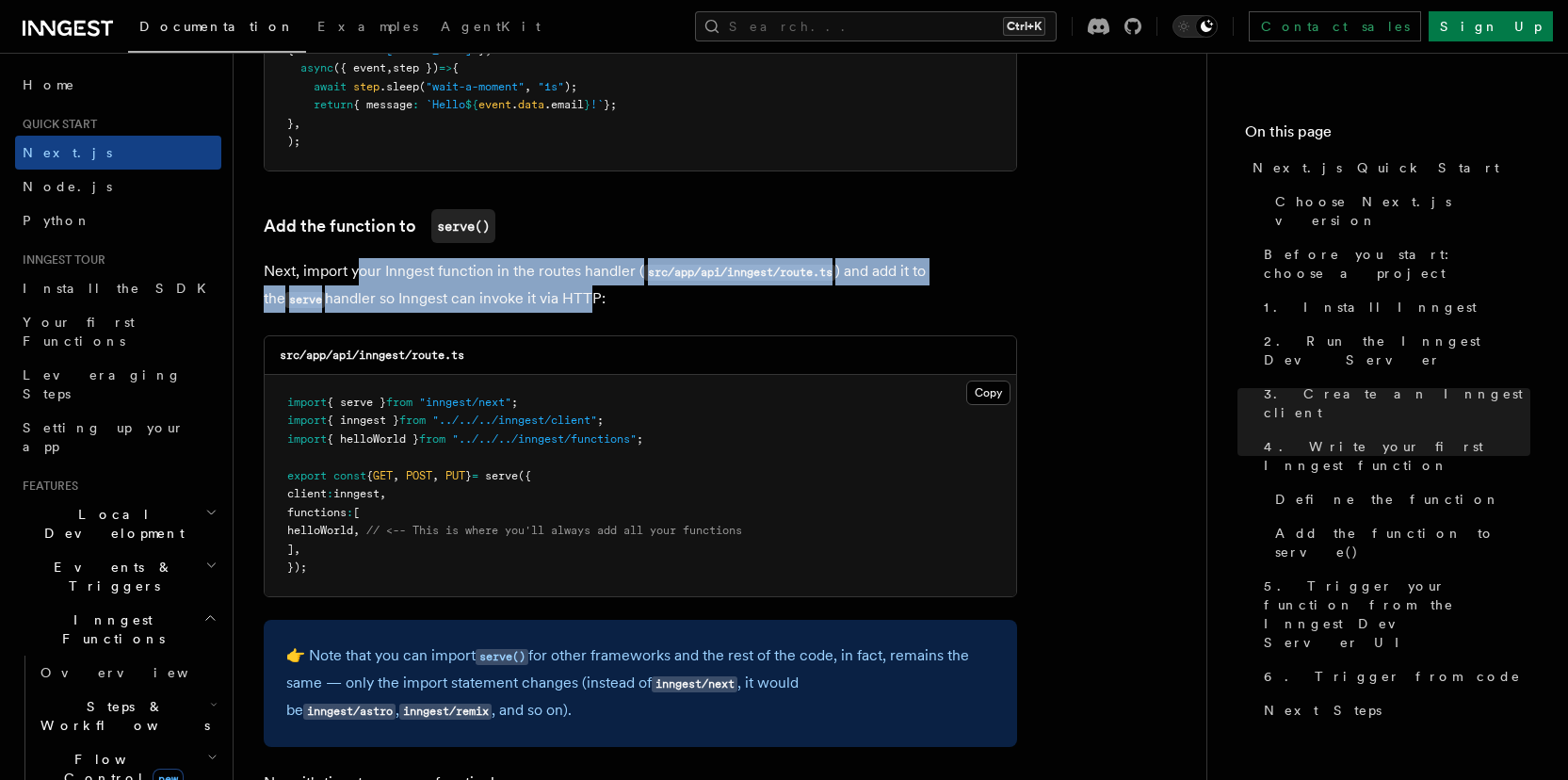
drag, startPoint x: 363, startPoint y: 284, endPoint x: 525, endPoint y: 299, distance: 162.7
click at [525, 299] on p "Next, import your Inngest function in the routes handler ( src/app/api/inngest/…" at bounding box center [640, 286] width 753 height 55
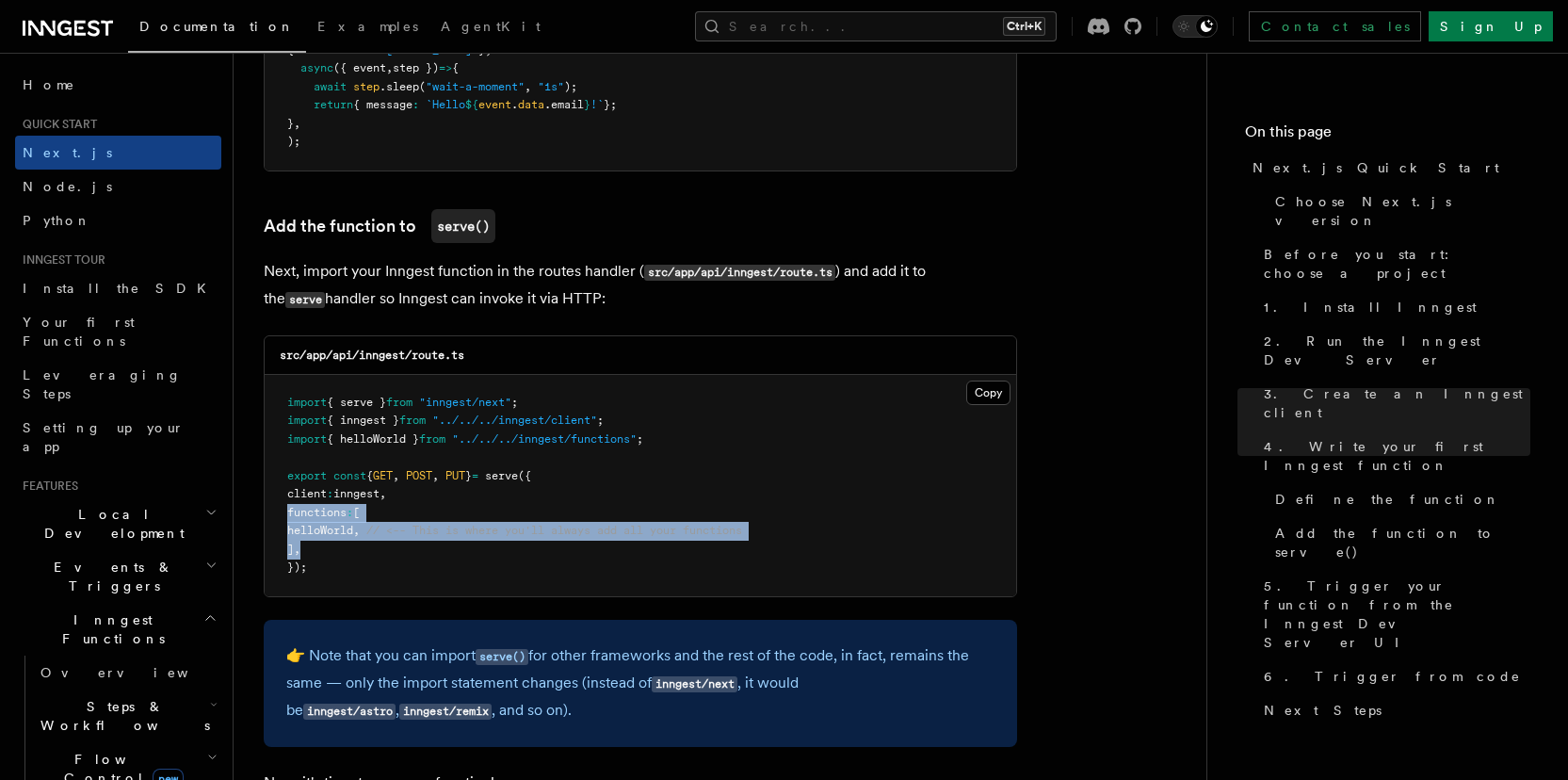
drag, startPoint x: 353, startPoint y: 547, endPoint x: 274, endPoint y: 513, distance: 86.0
click at [274, 513] on pre "import { serve } from "inngest/next" ; import { inngest } from "../../../innges…" at bounding box center [640, 486] width 751 height 221
copy code "functions : [ helloWorld , // <-- This is where you'll always add all your func…"
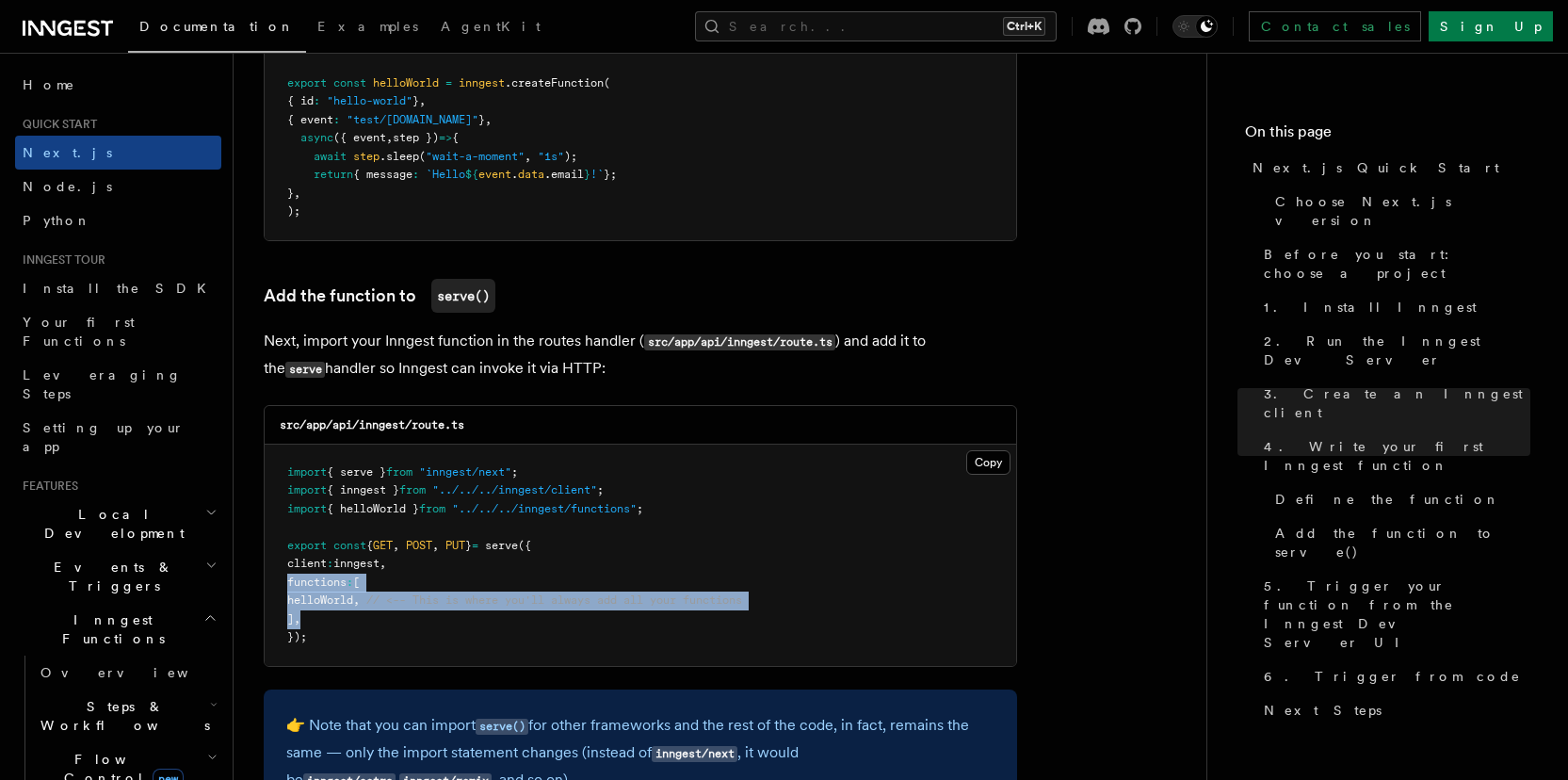
scroll to position [3740, 0]
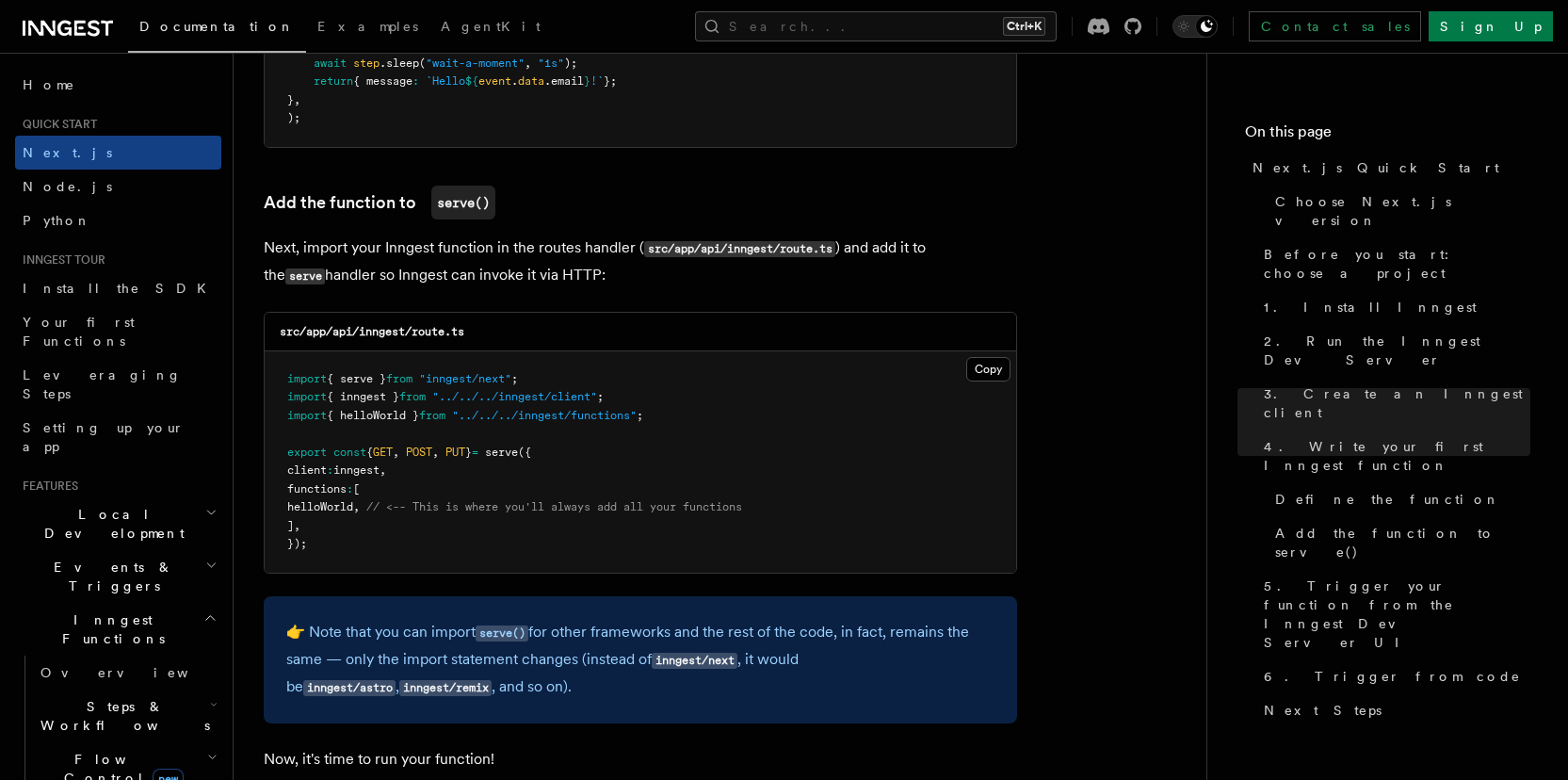
click at [360, 312] on div "src/app/api/inngest/route.ts Copy Copied import { serve } from "inngest/next" ;…" at bounding box center [640, 443] width 753 height 262
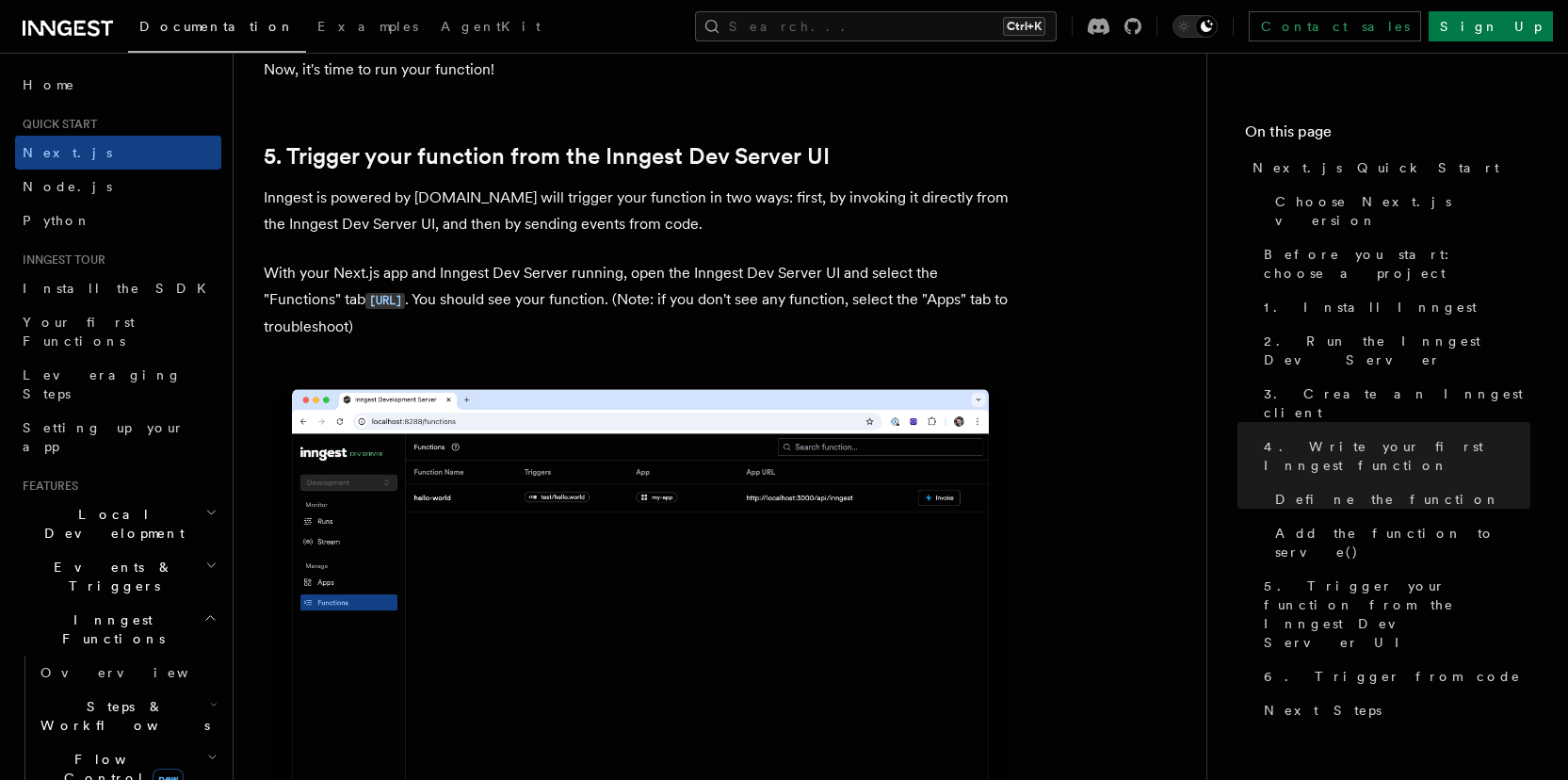
scroll to position [4432, 0]
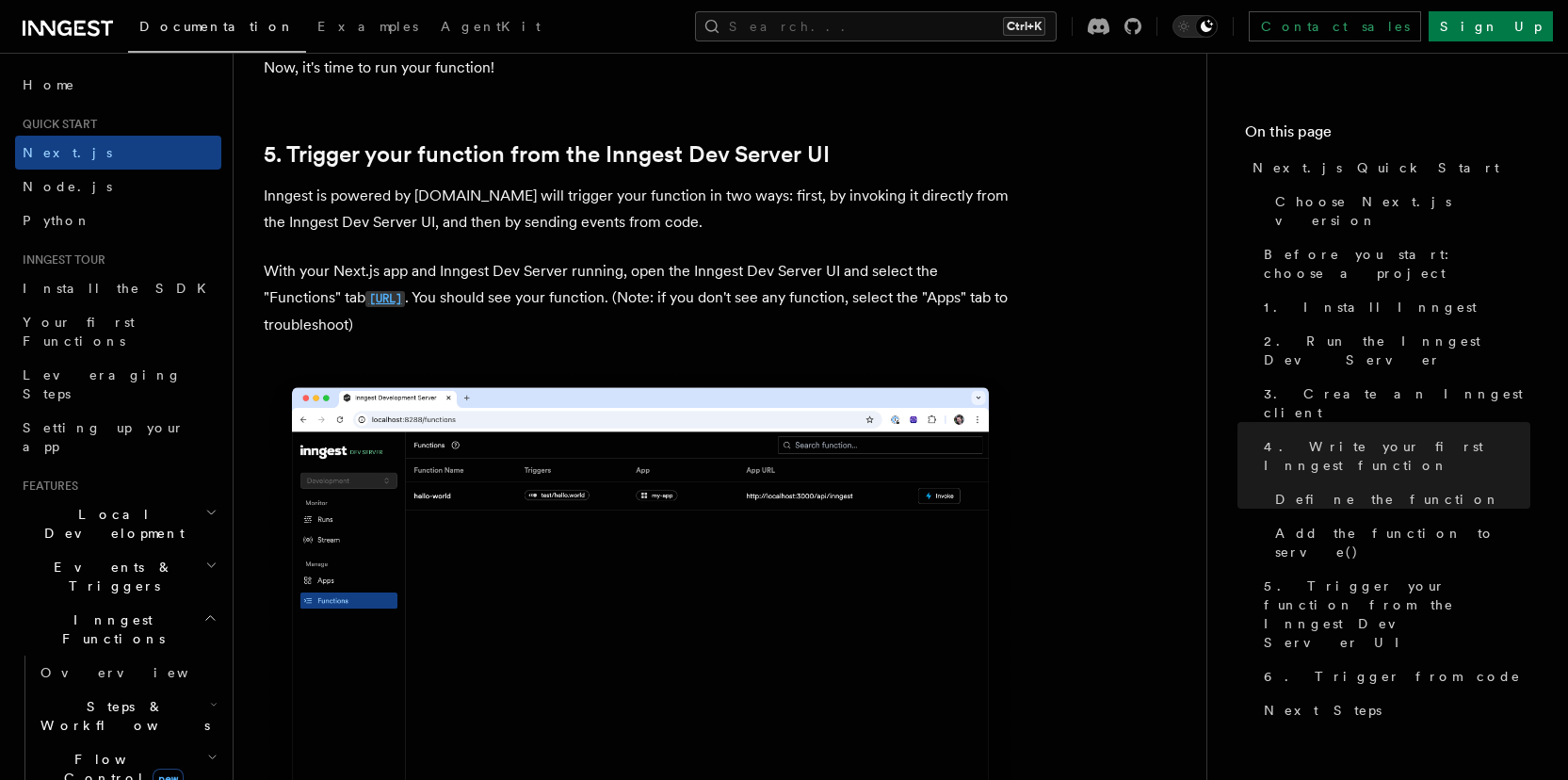
click at [405, 299] on code "[URL]" at bounding box center [385, 299] width 40 height 16
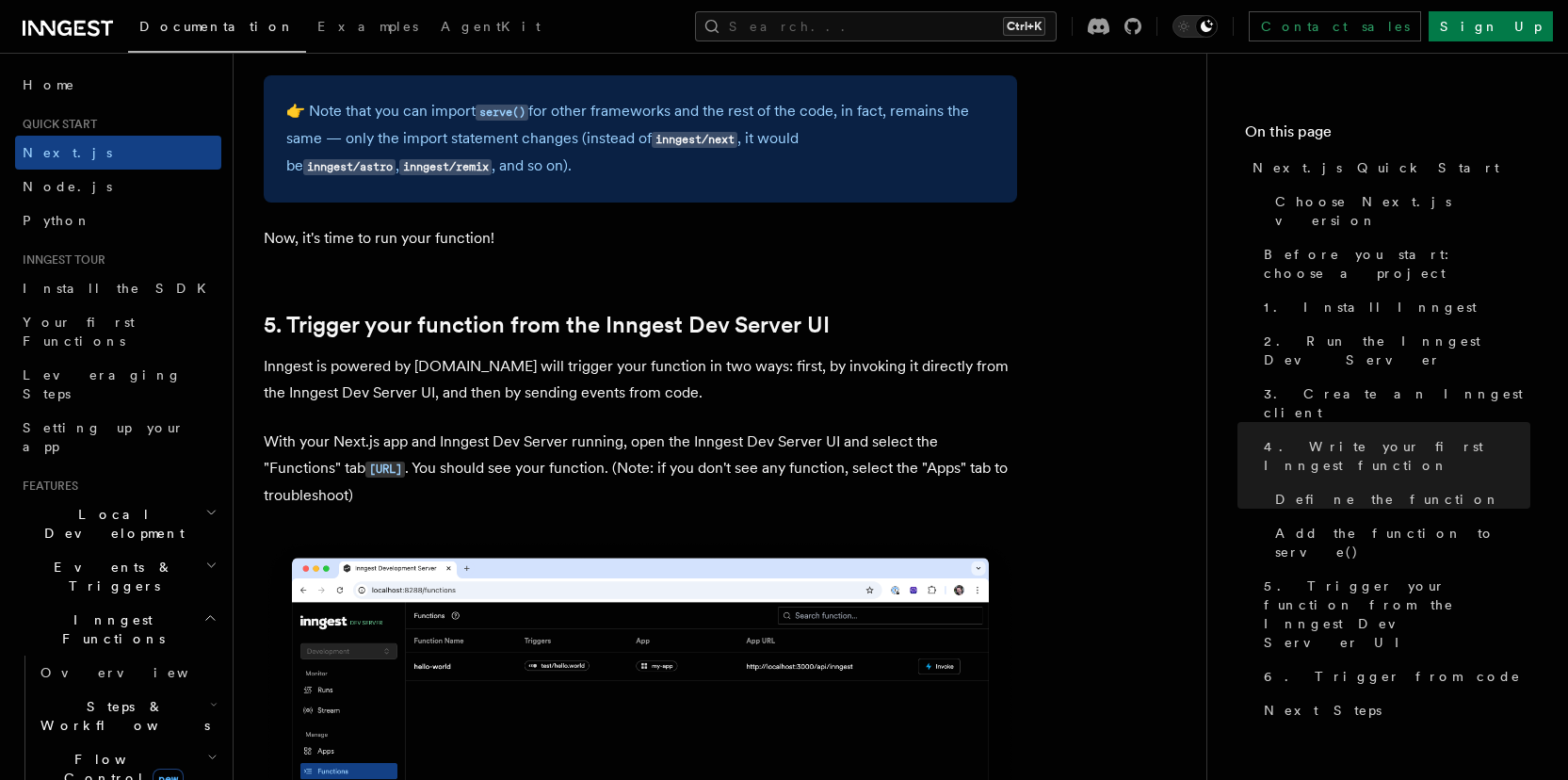
scroll to position [4263, 0]
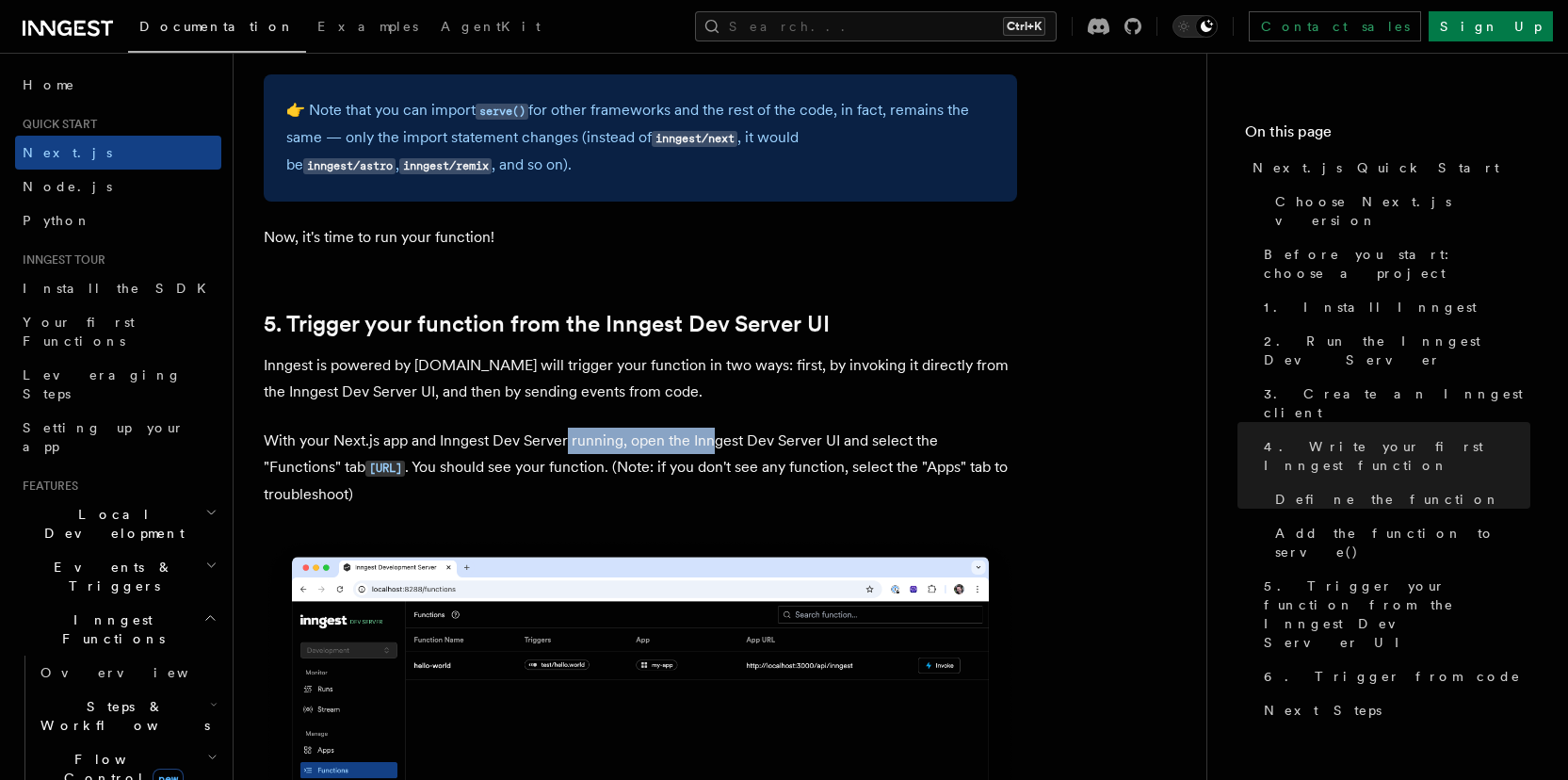
drag, startPoint x: 567, startPoint y: 443, endPoint x: 708, endPoint y: 441, distance: 141.0
click at [708, 441] on p "With your Next.js app and Inngest Dev Server running, open the Inngest Dev Serv…" at bounding box center [640, 468] width 753 height 80
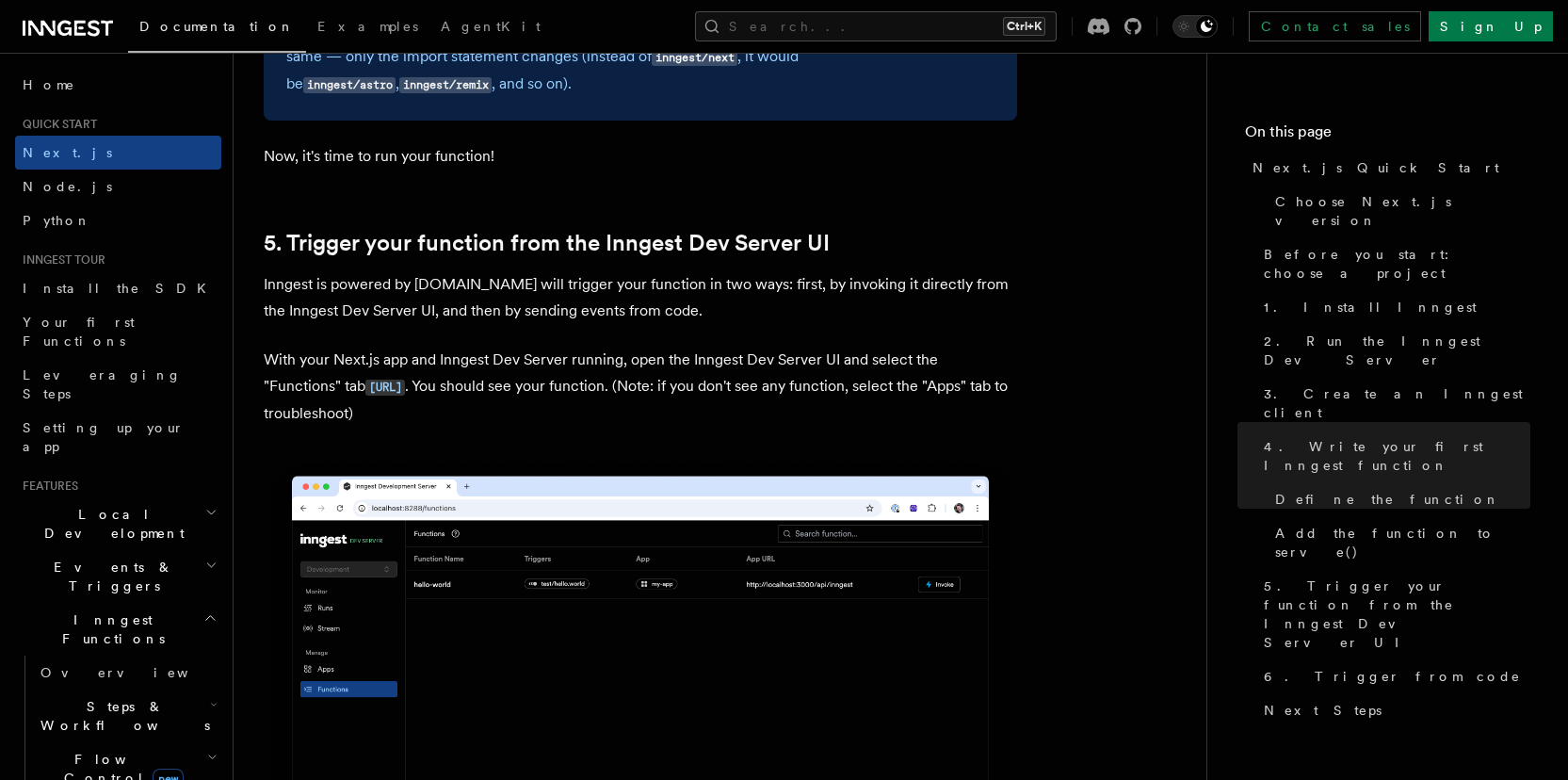
scroll to position [4339, 0]
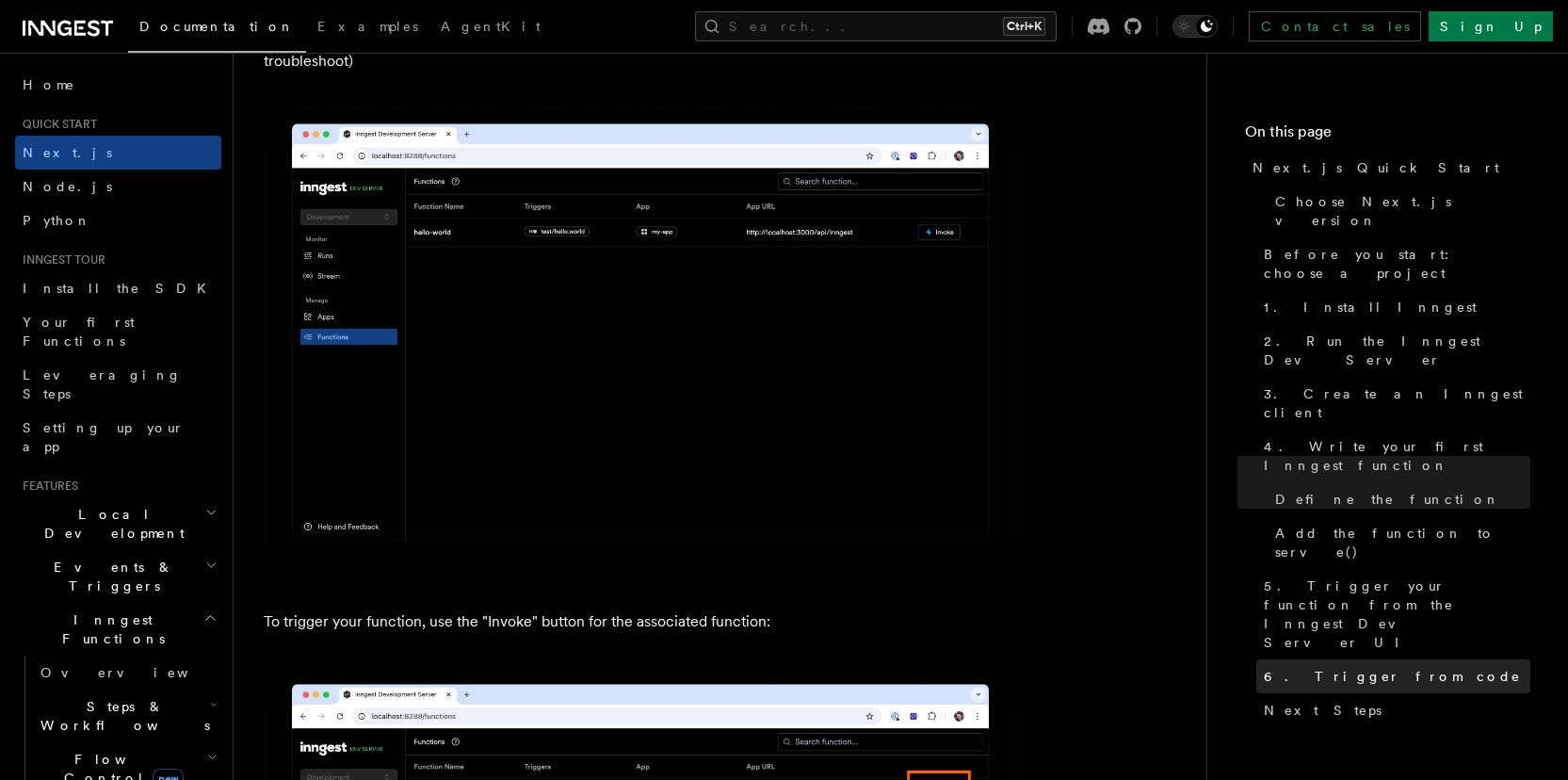
click at [1357, 660] on link "6. Trigger from code" at bounding box center [1393, 677] width 274 height 34
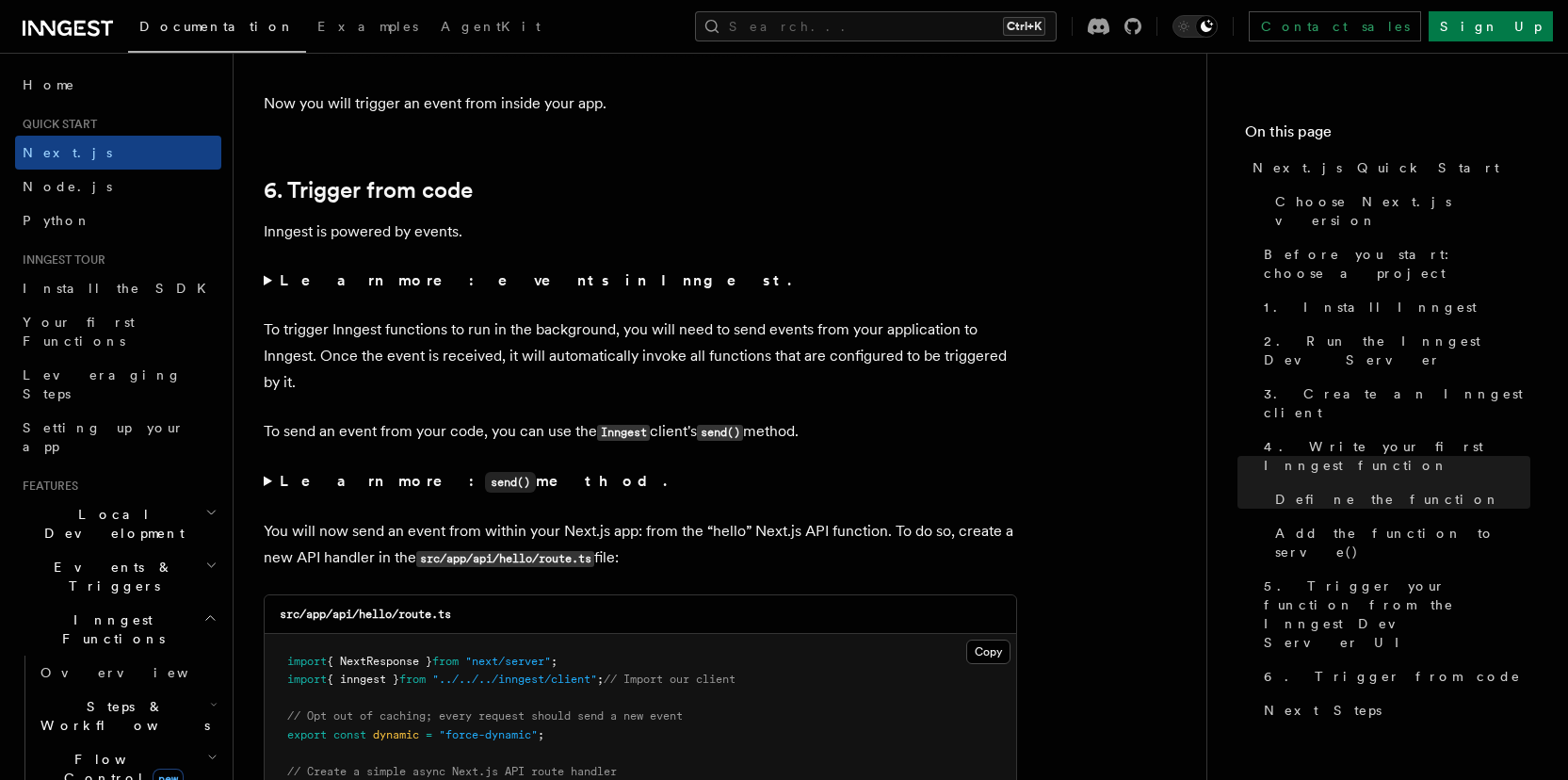
scroll to position [9653, 0]
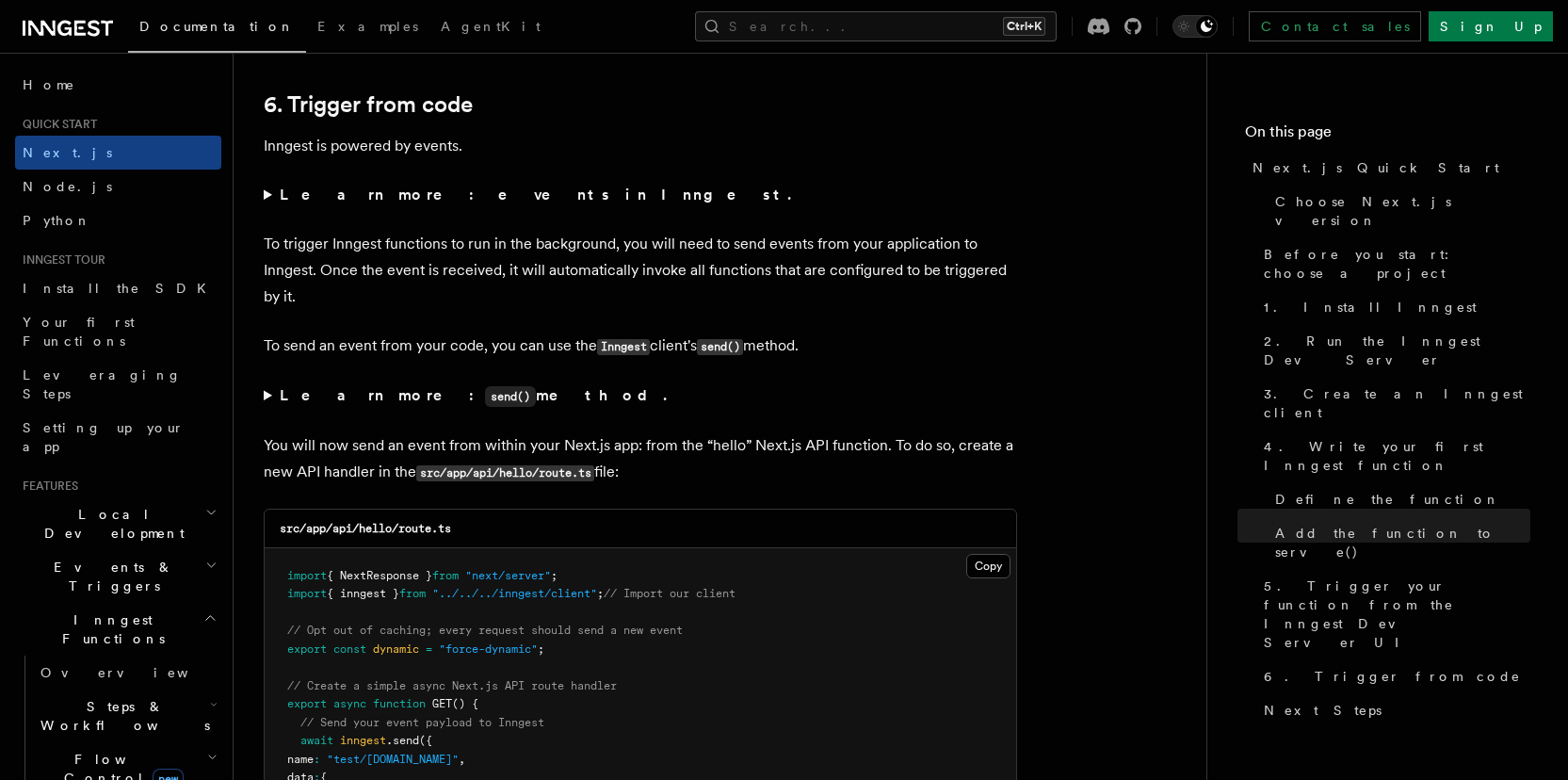
click at [410, 196] on strong "Learn more: events in Inngest." at bounding box center [537, 194] width 516 height 18
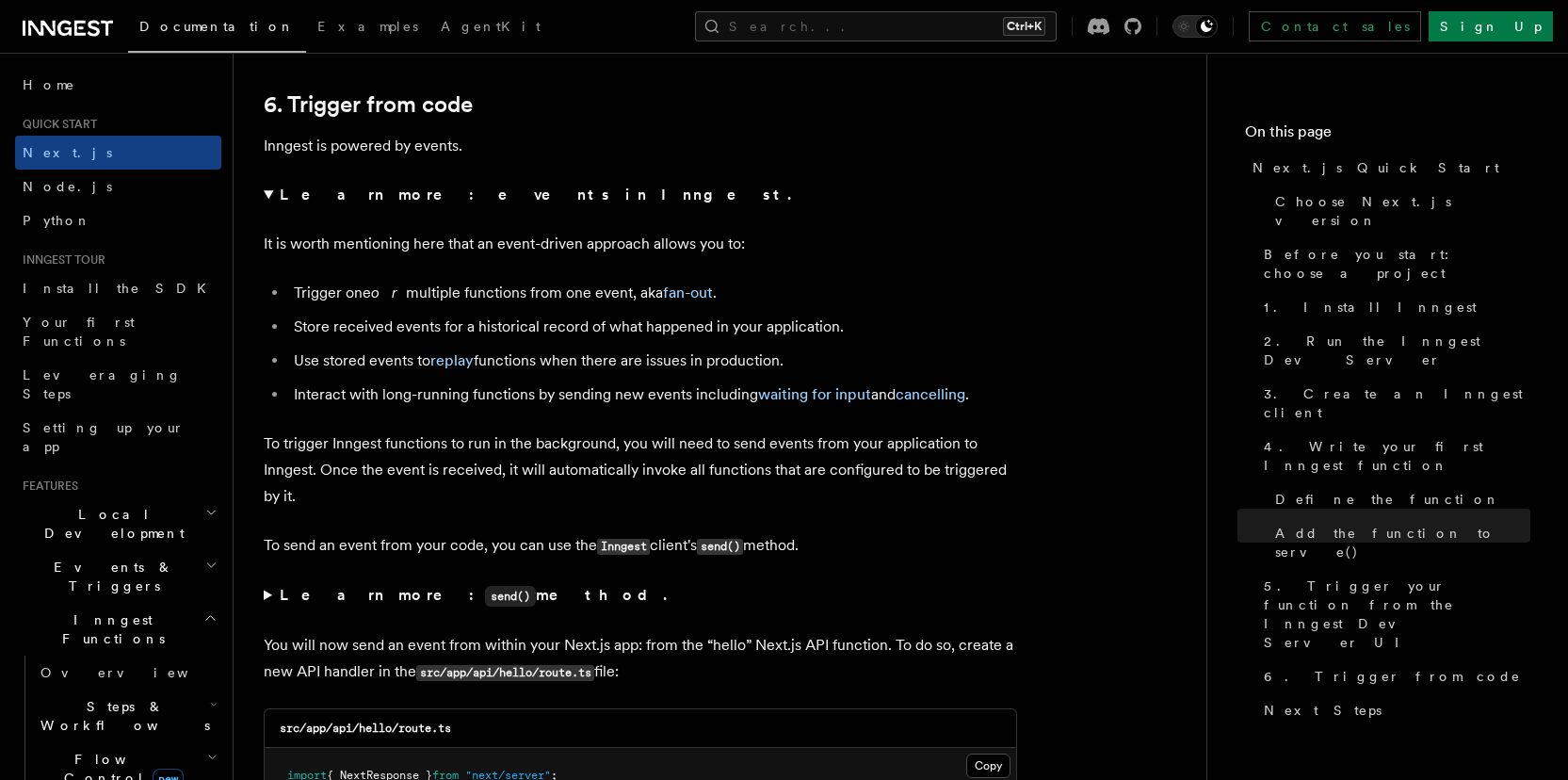
click at [410, 196] on strong "Learn more: events in Inngest." at bounding box center [537, 194] width 516 height 18
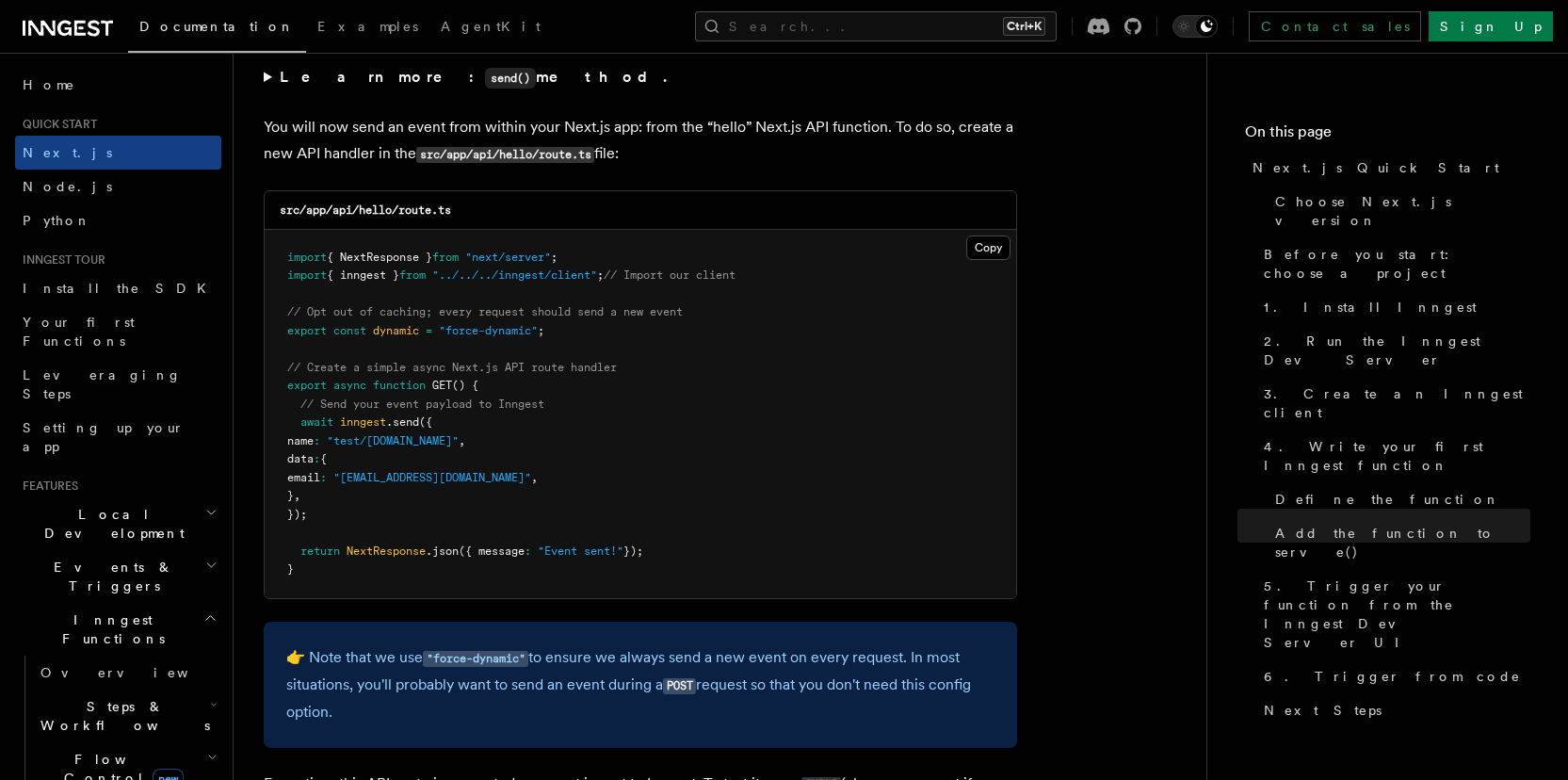
scroll to position [9964, 0]
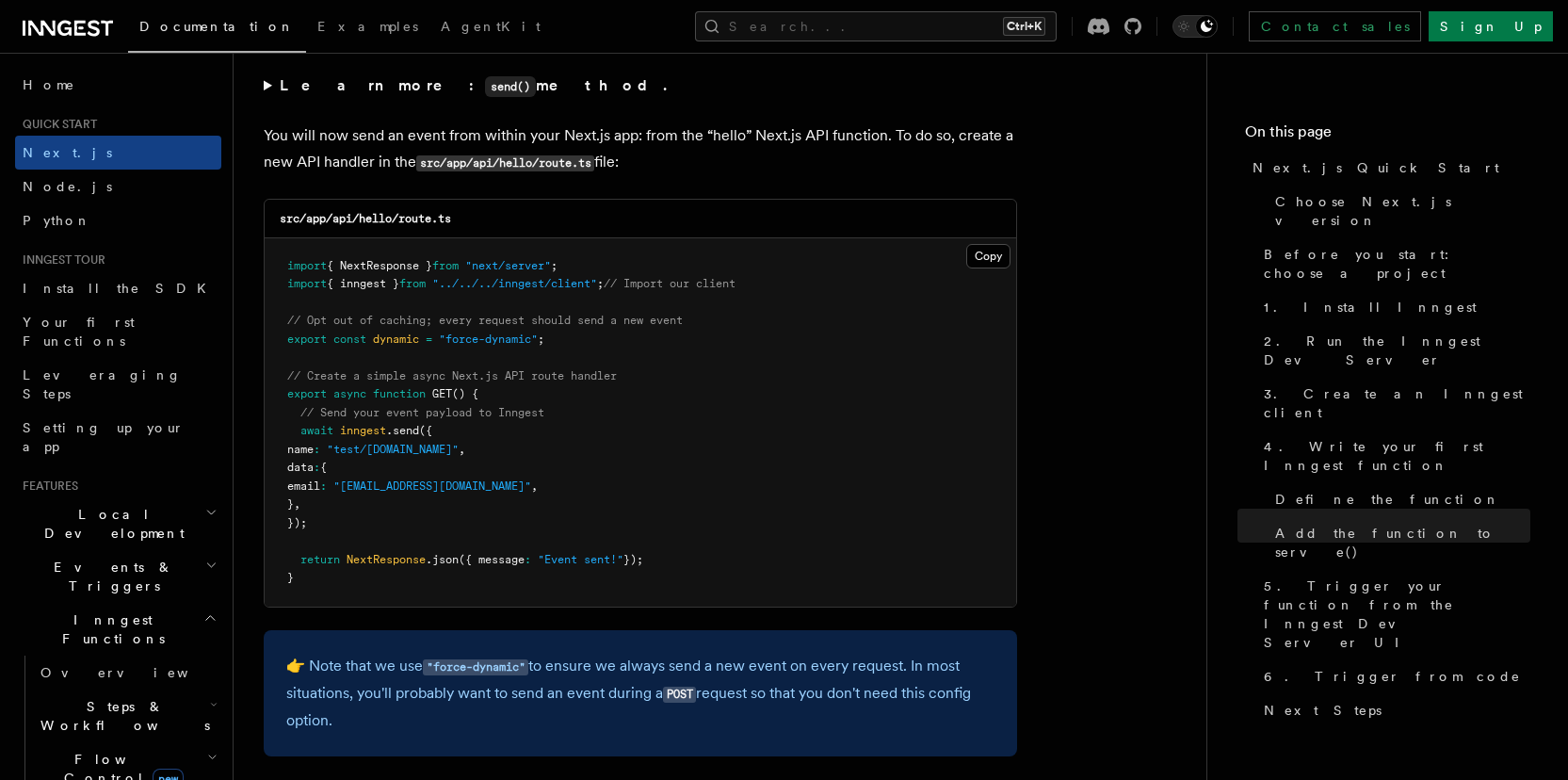
click at [703, 162] on p "You will now send an event from within your Next.js app: from the “hello” Next.…" at bounding box center [640, 149] width 753 height 54
click at [984, 249] on button "Copy Copied" at bounding box center [988, 255] width 44 height 24
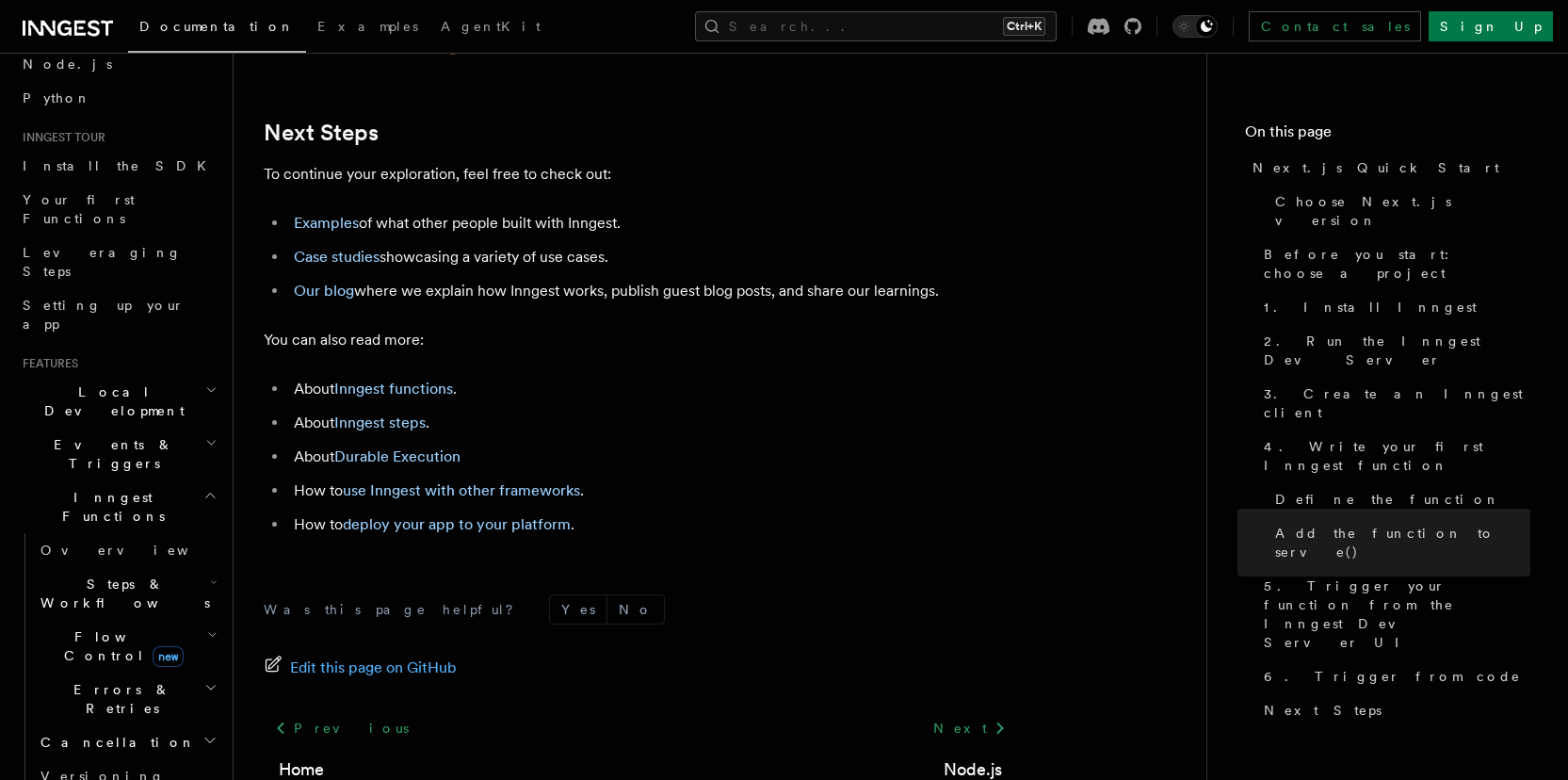
scroll to position [126, 0]
click at [204, 486] on icon "button" at bounding box center [210, 492] width 14 height 15
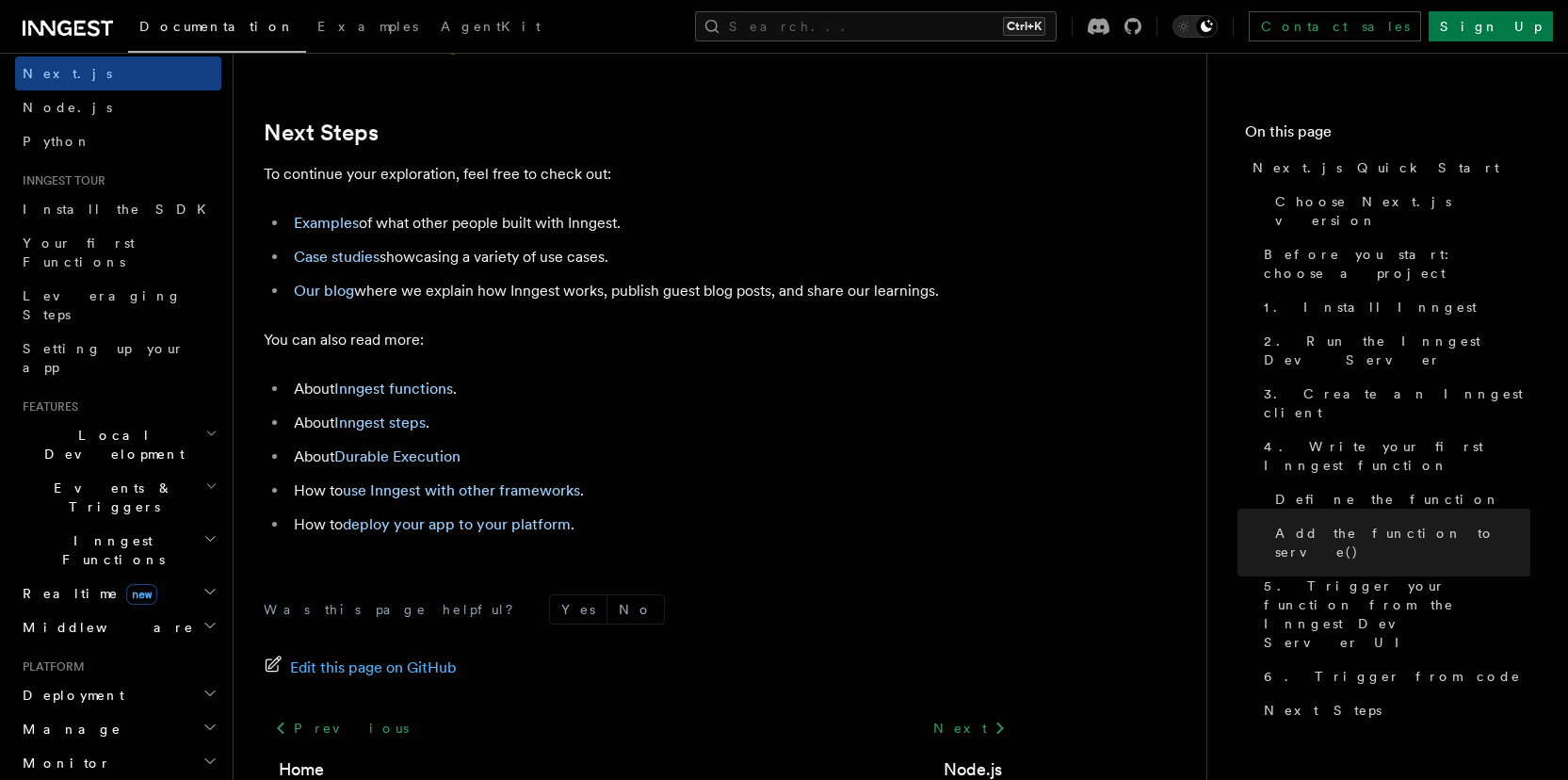
scroll to position [64, 0]
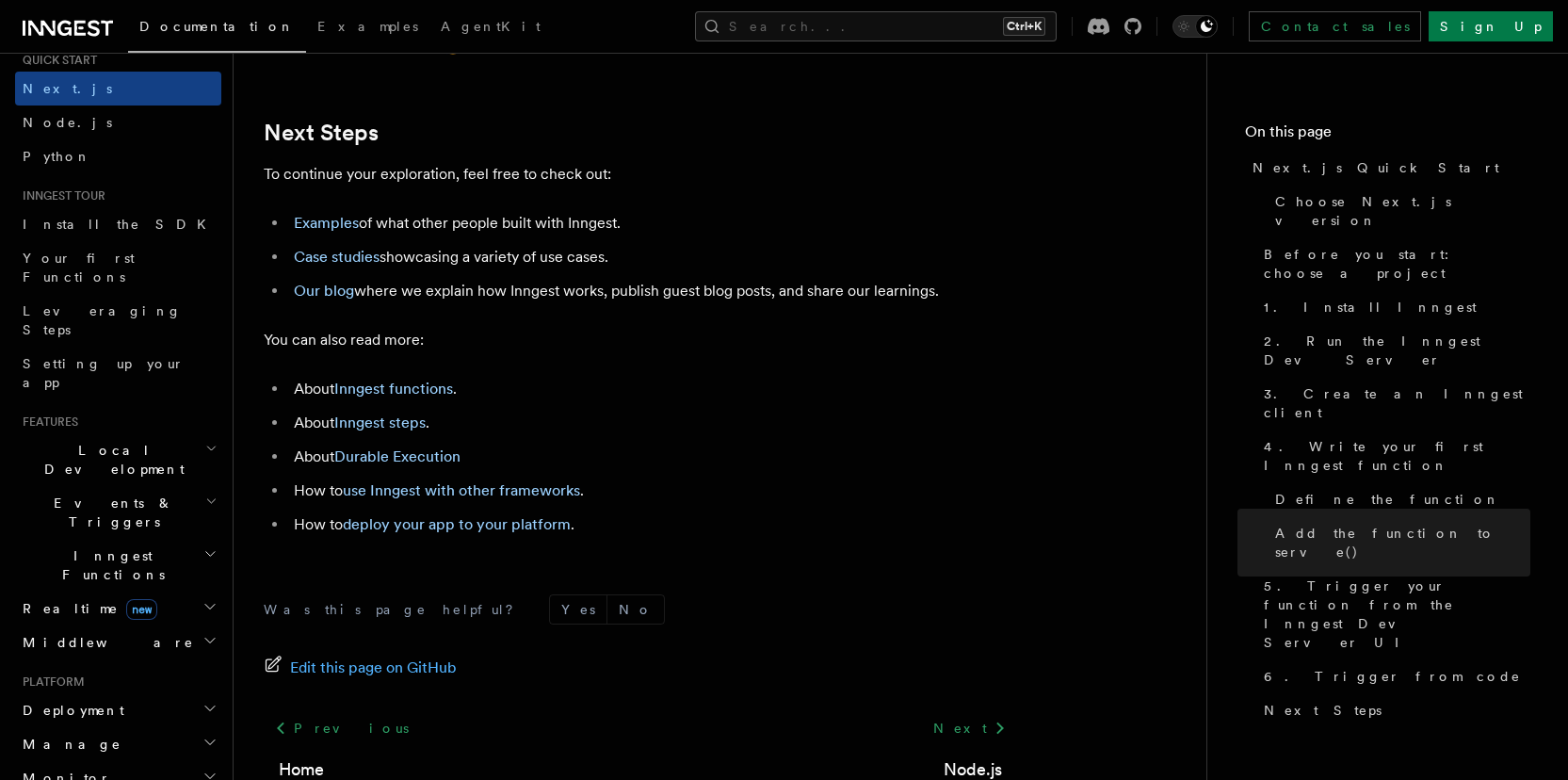
click at [158, 693] on h2 "Deployment" at bounding box center [118, 710] width 207 height 34
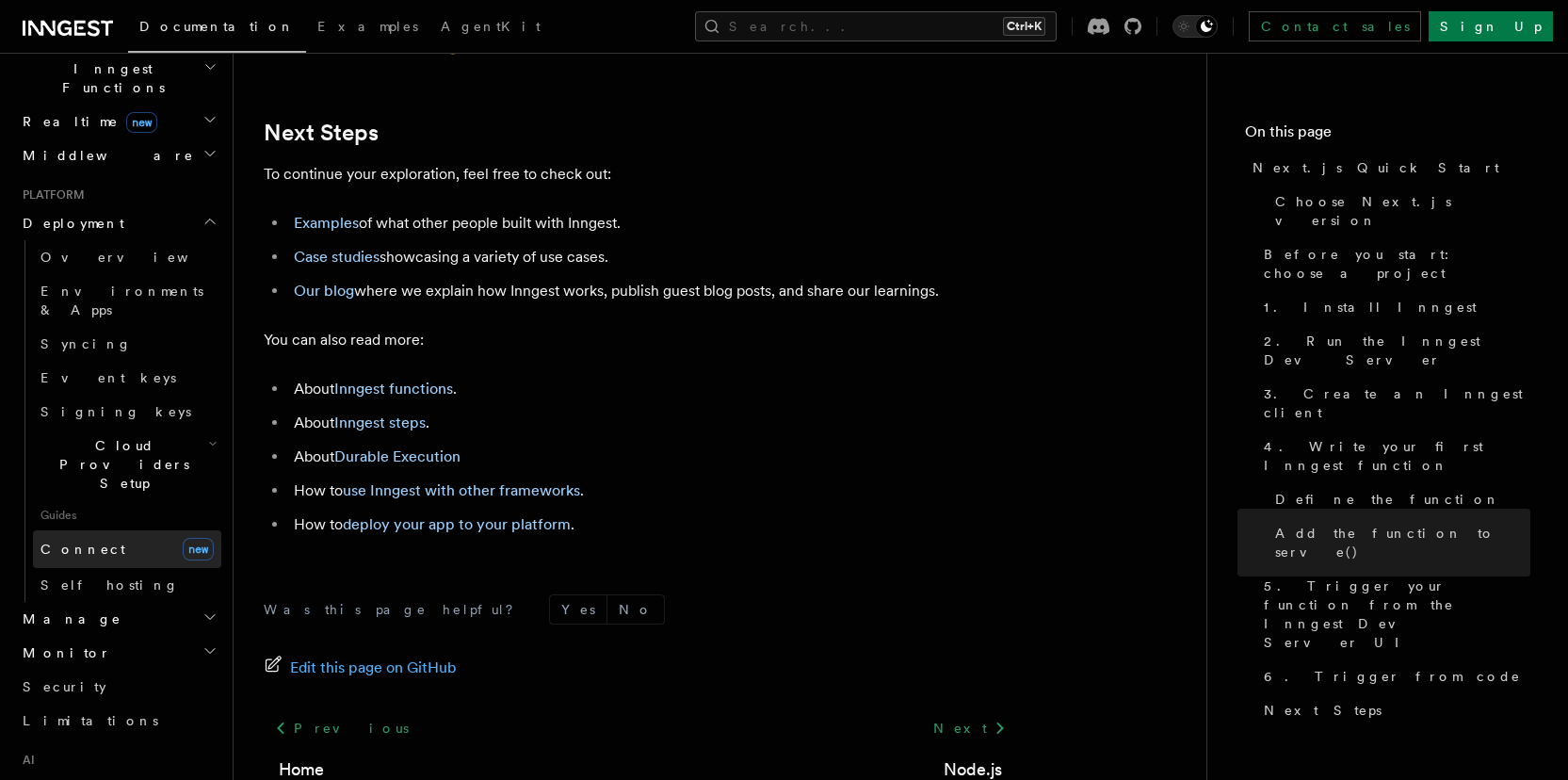
scroll to position [564, 0]
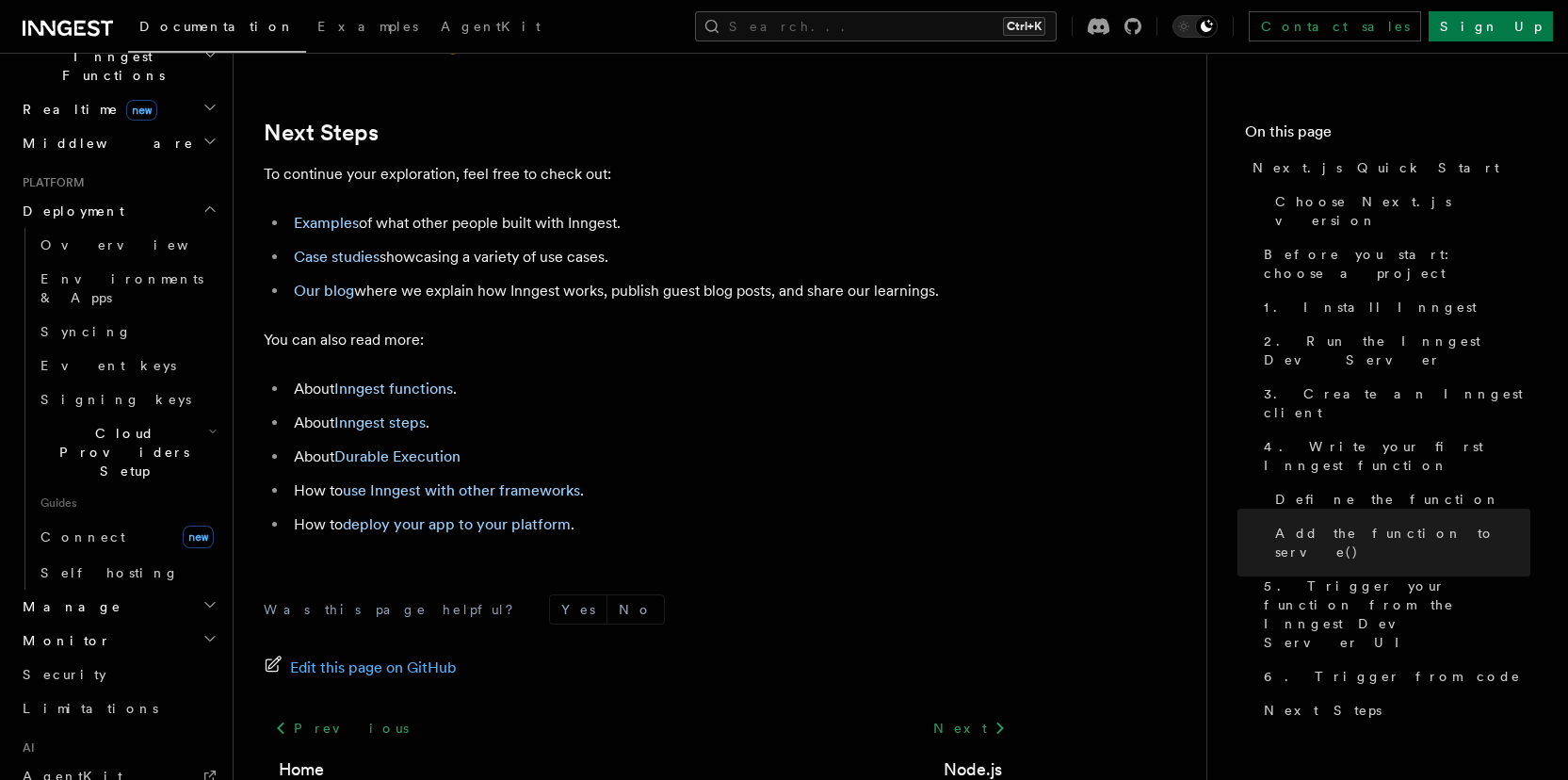
click at [155, 624] on h2 "Monitor" at bounding box center [118, 641] width 207 height 34
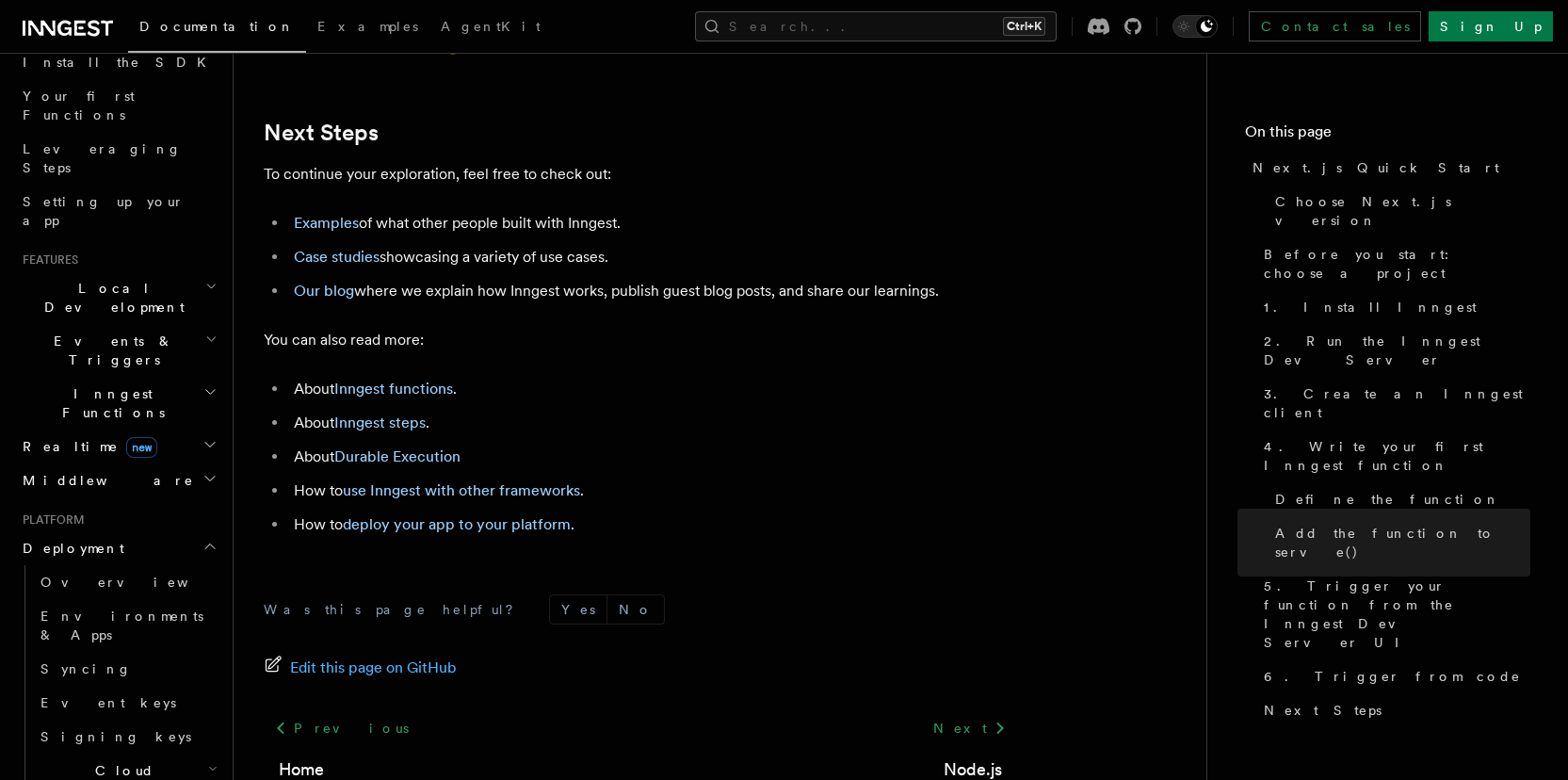
scroll to position [218, 0]
click at [155, 539] on h2 "Deployment" at bounding box center [118, 556] width 207 height 34
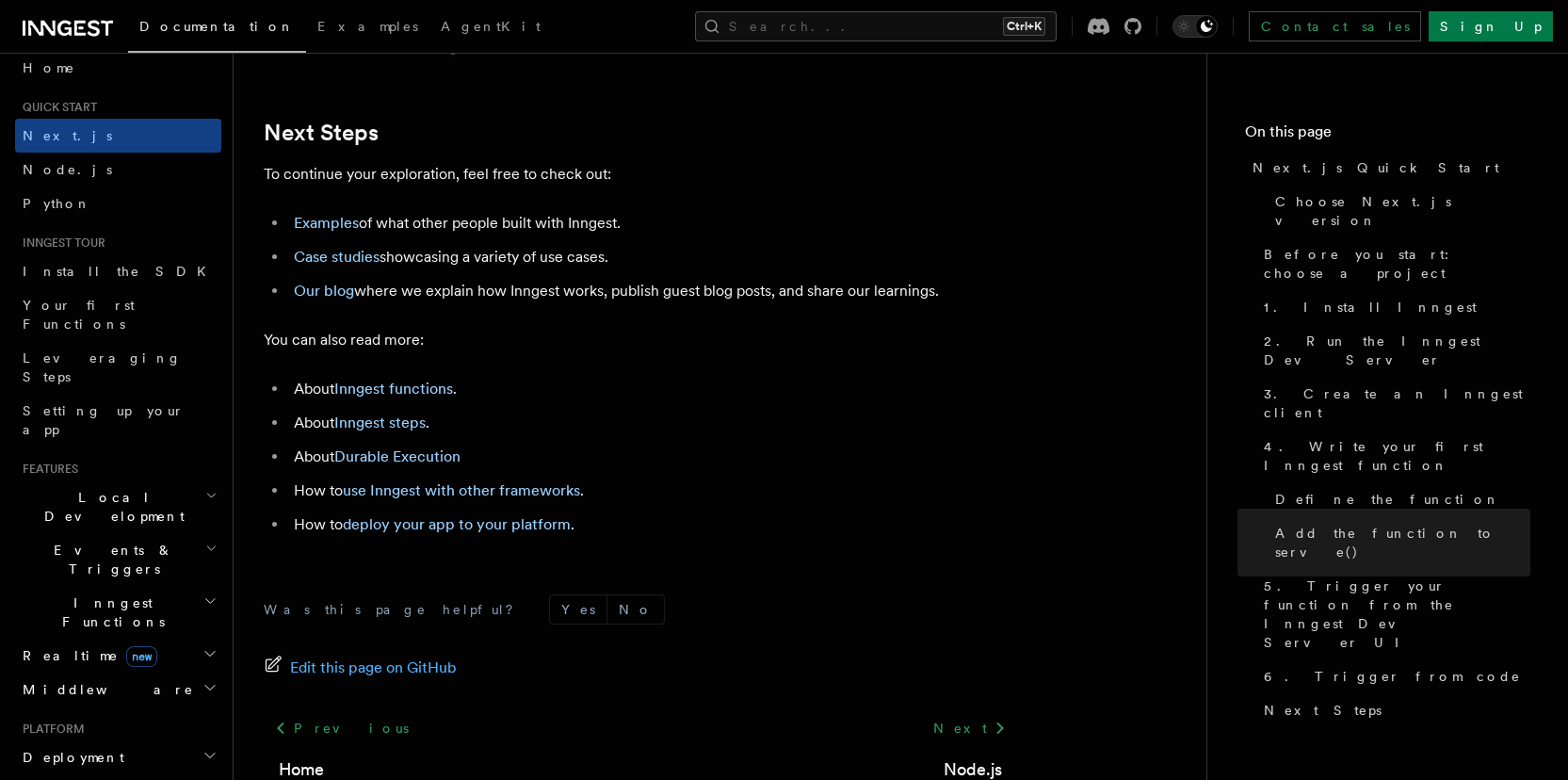
scroll to position [0, 0]
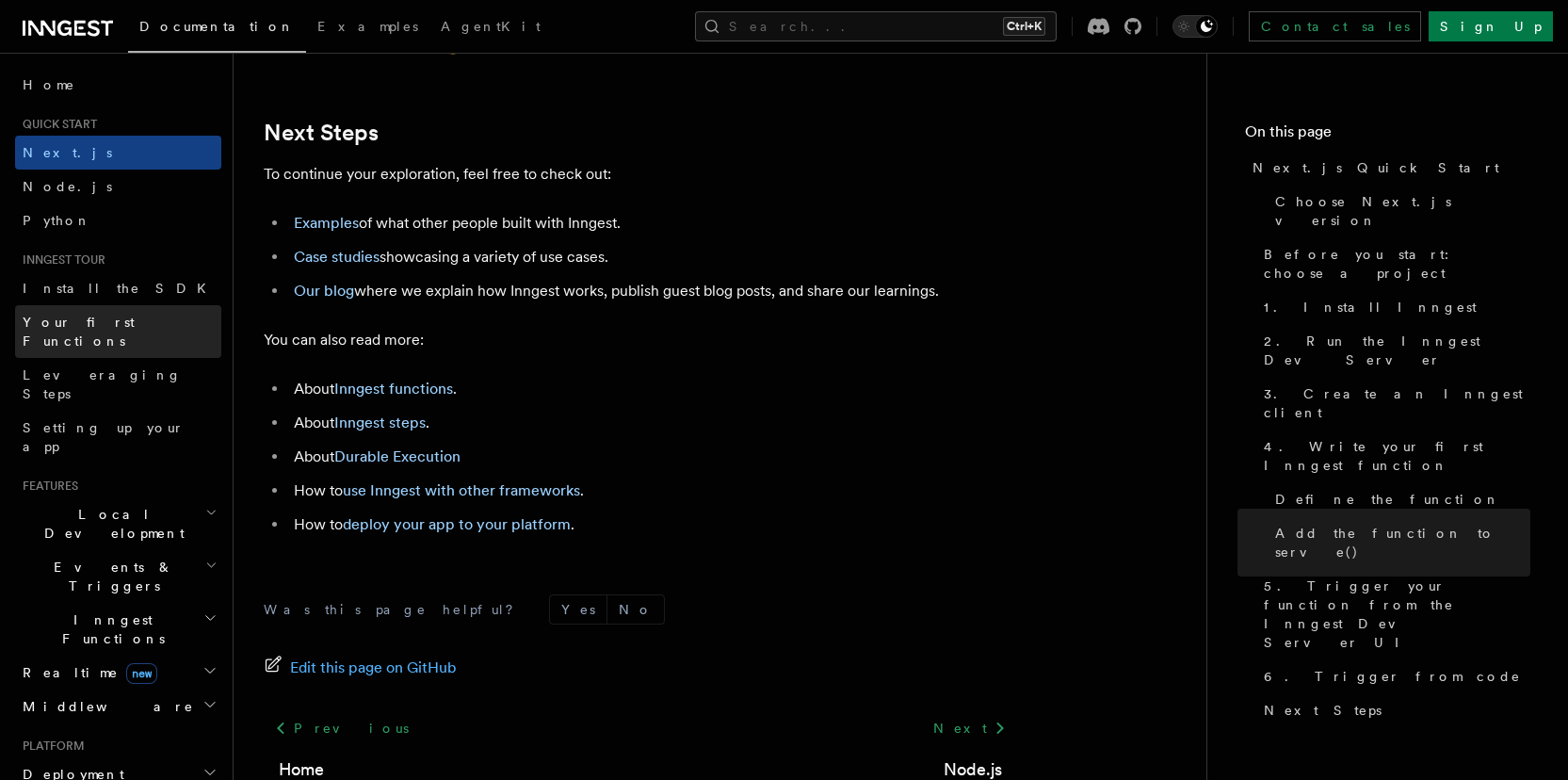
click at [143, 328] on link "Your first Functions" at bounding box center [118, 332] width 207 height 53
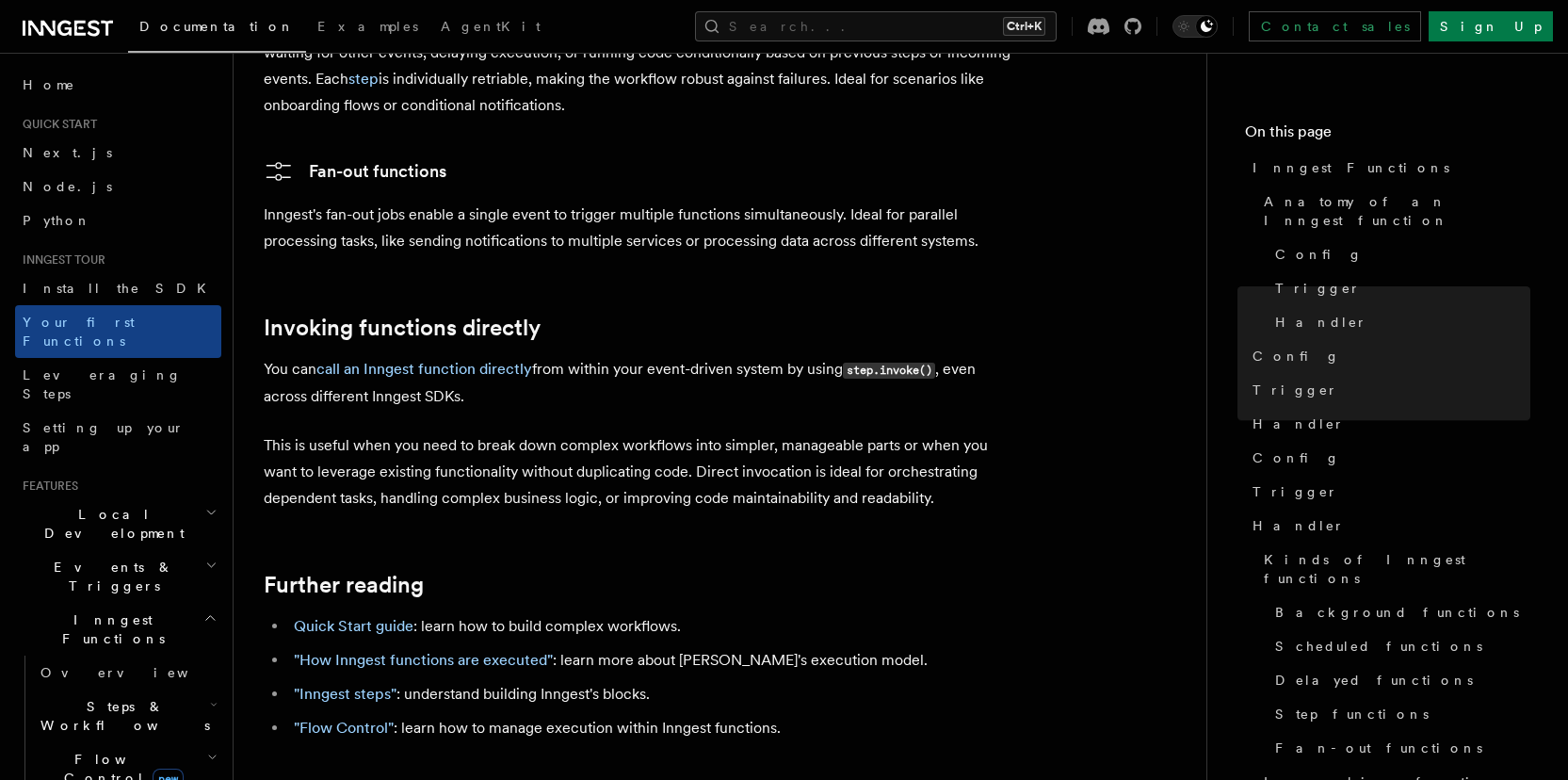
scroll to position [3551, 0]
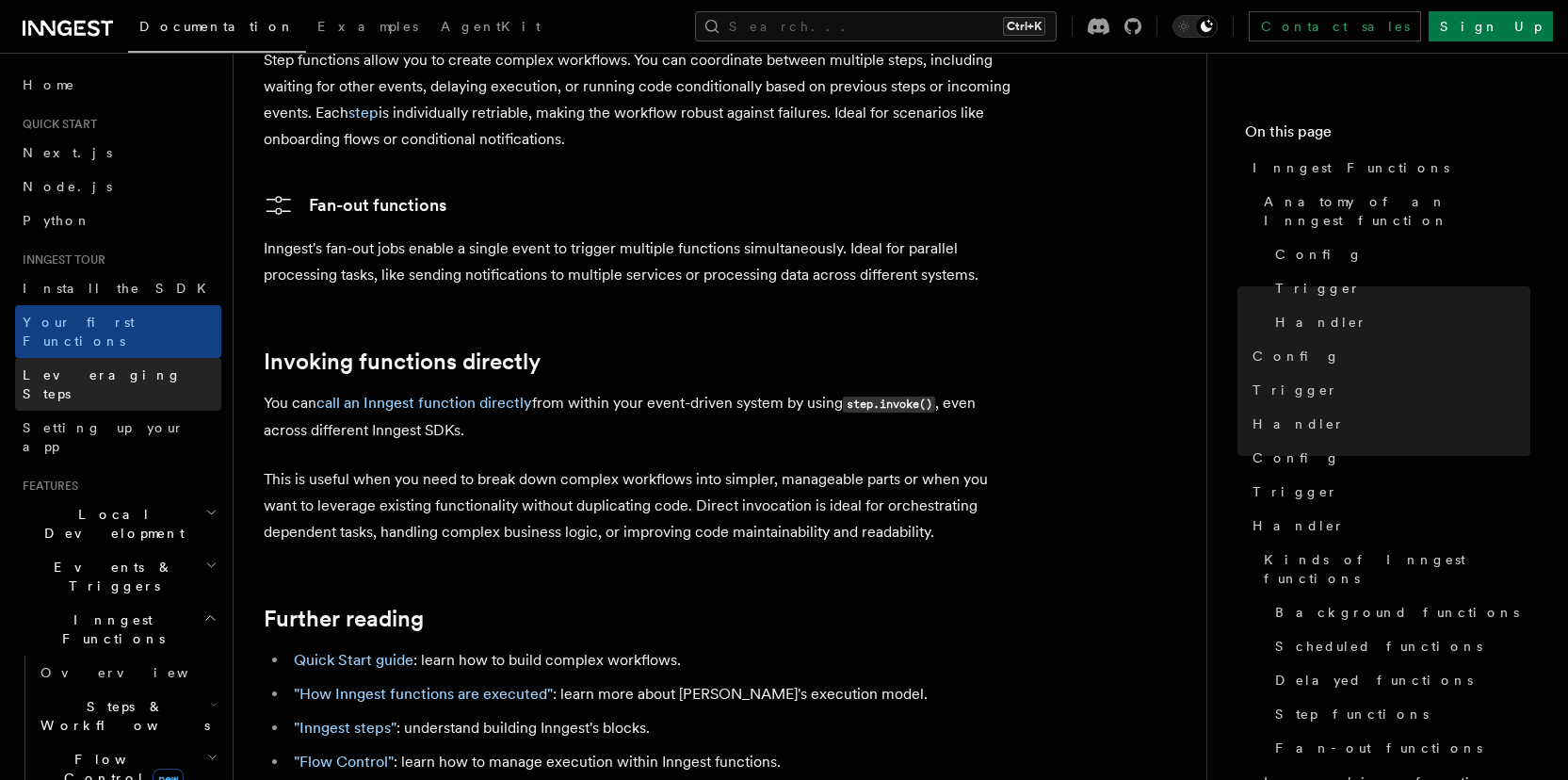
click at [127, 359] on link "Leveraging Steps" at bounding box center [118, 384] width 207 height 53
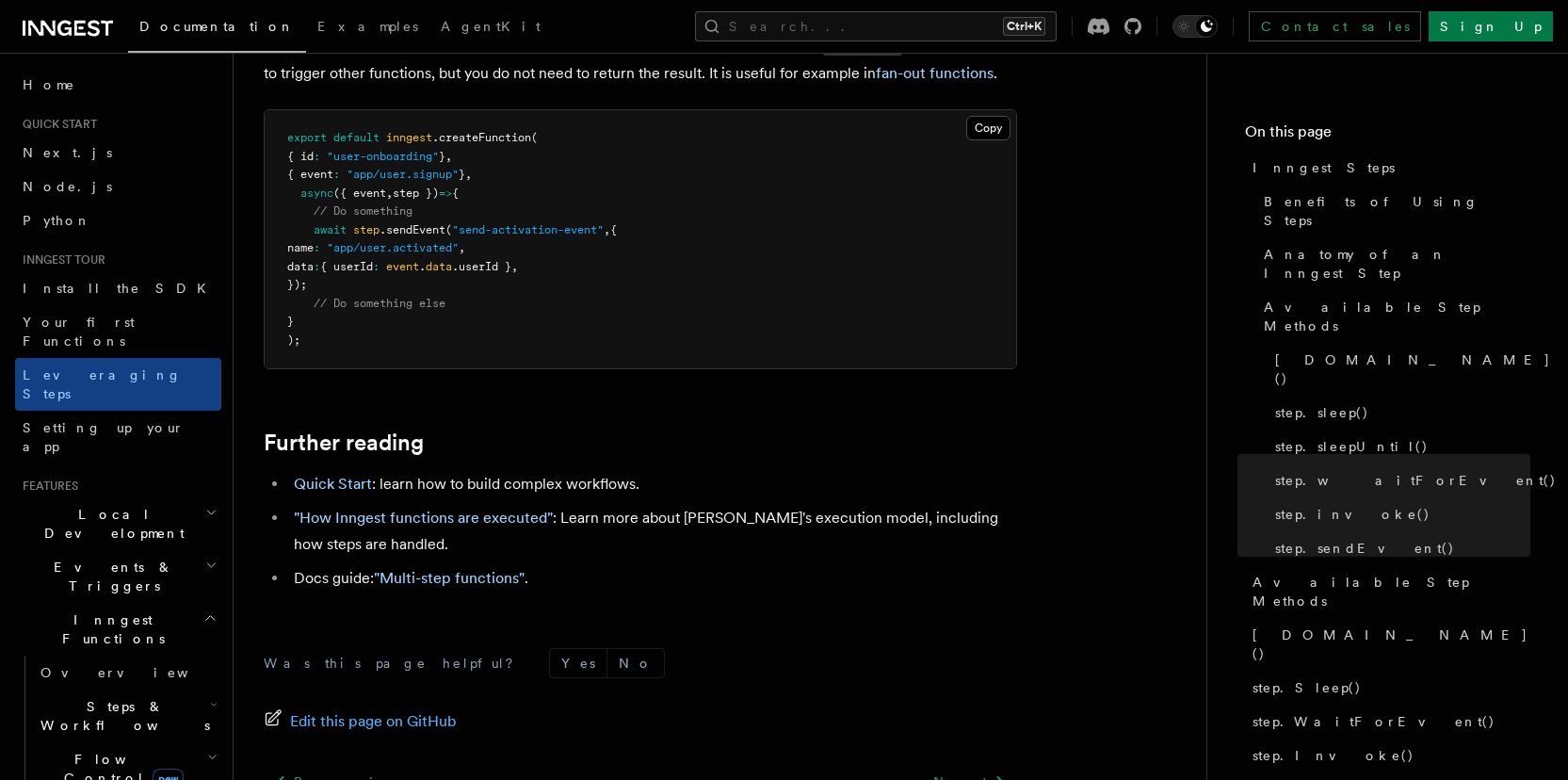
scroll to position [4192, 0]
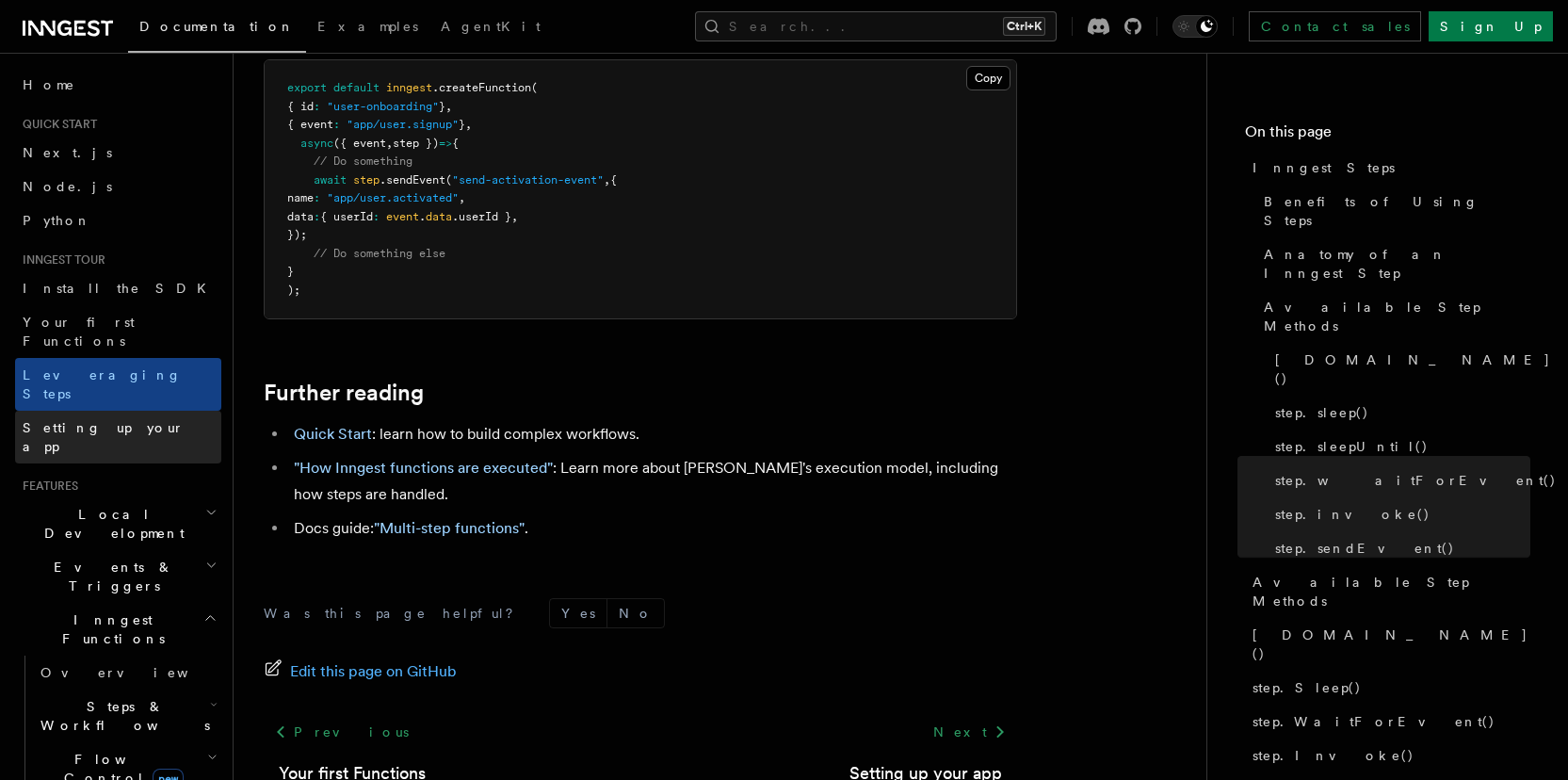
click at [141, 410] on link "Setting up your app" at bounding box center [118, 437] width 207 height 53
